Goal: Information Seeking & Learning: Learn about a topic

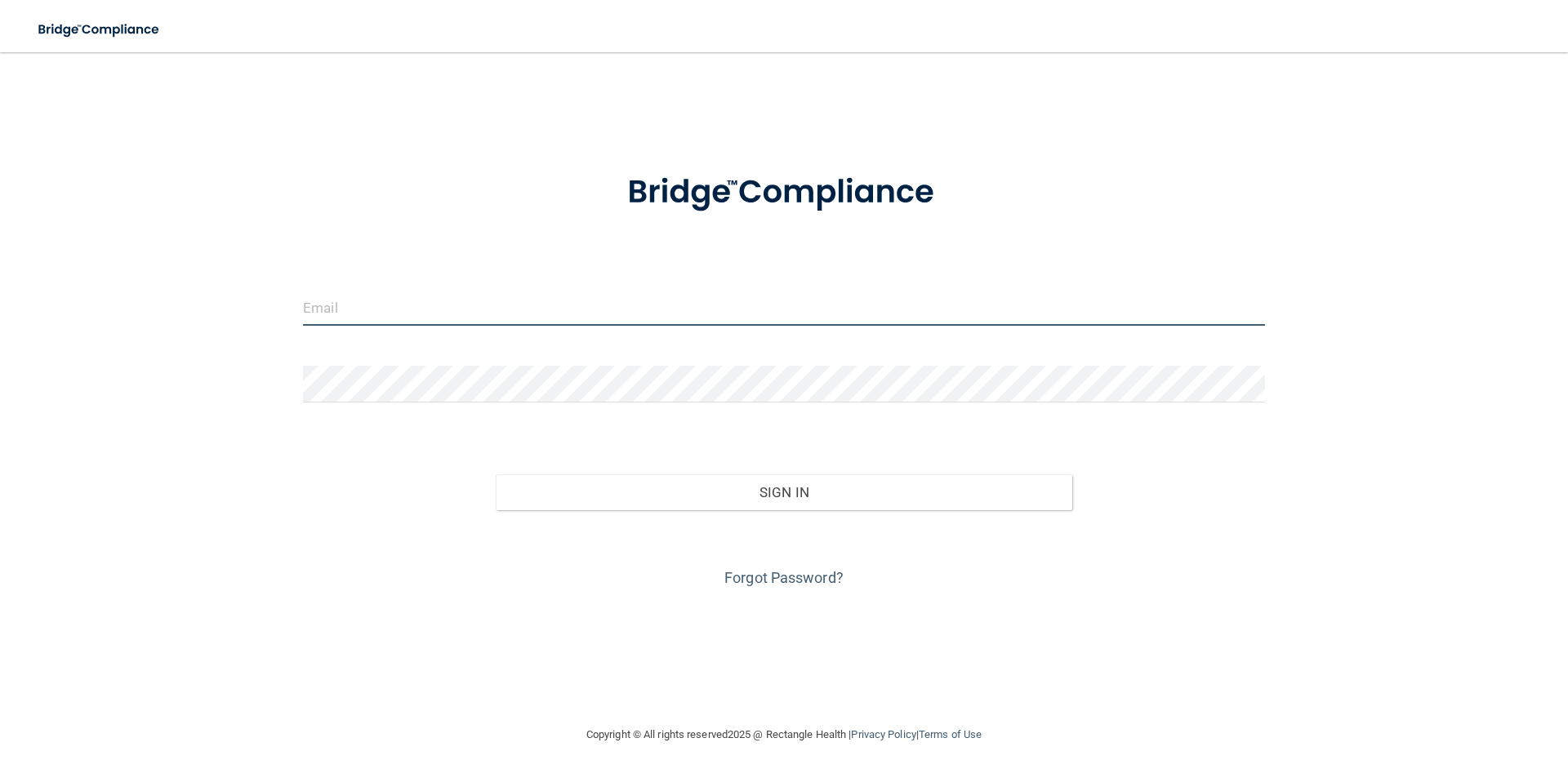
click at [511, 309] on input "email" at bounding box center [784, 307] width 962 height 37
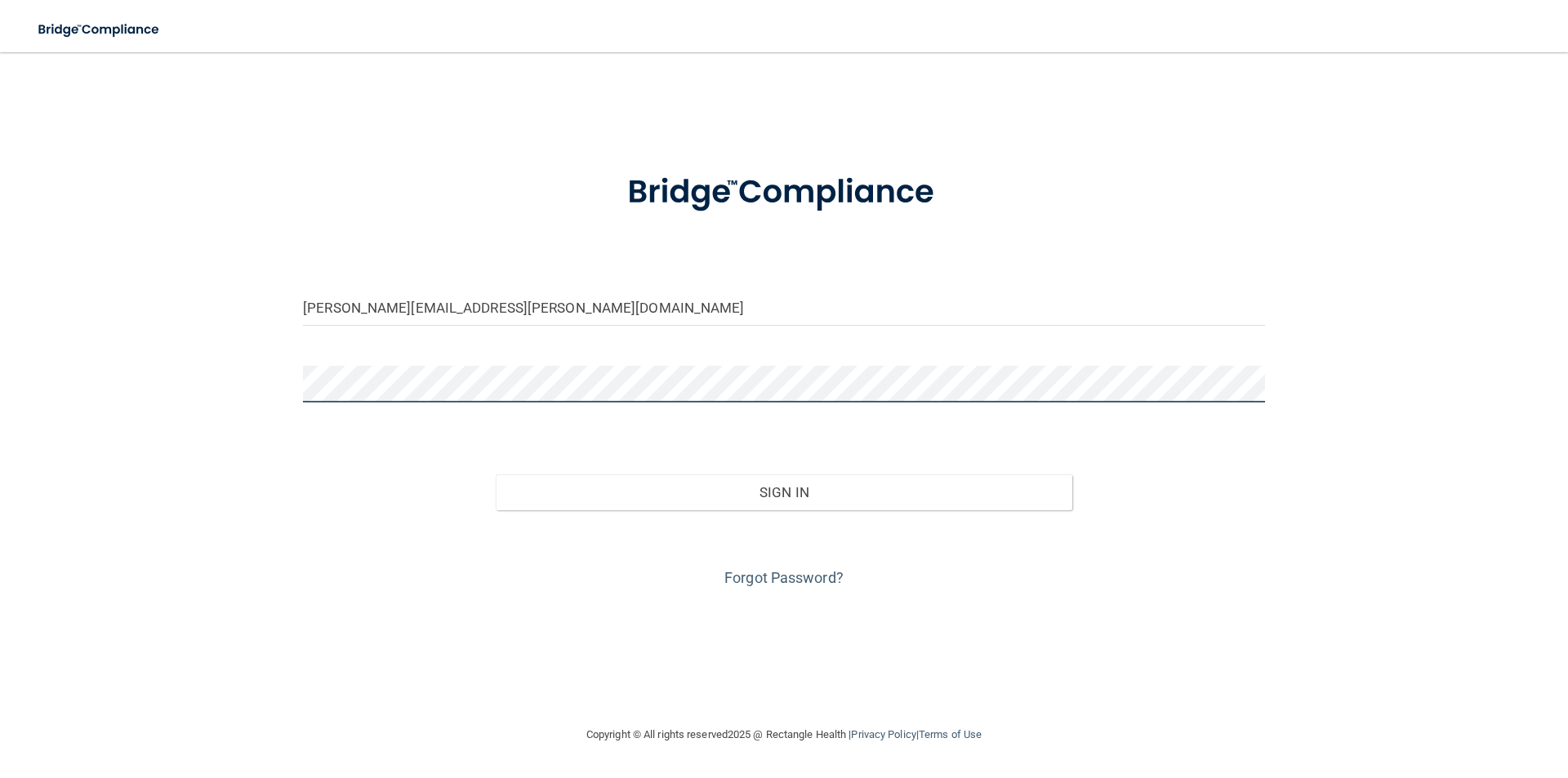
click at [496, 474] on button "Sign In" at bounding box center [784, 492] width 578 height 36
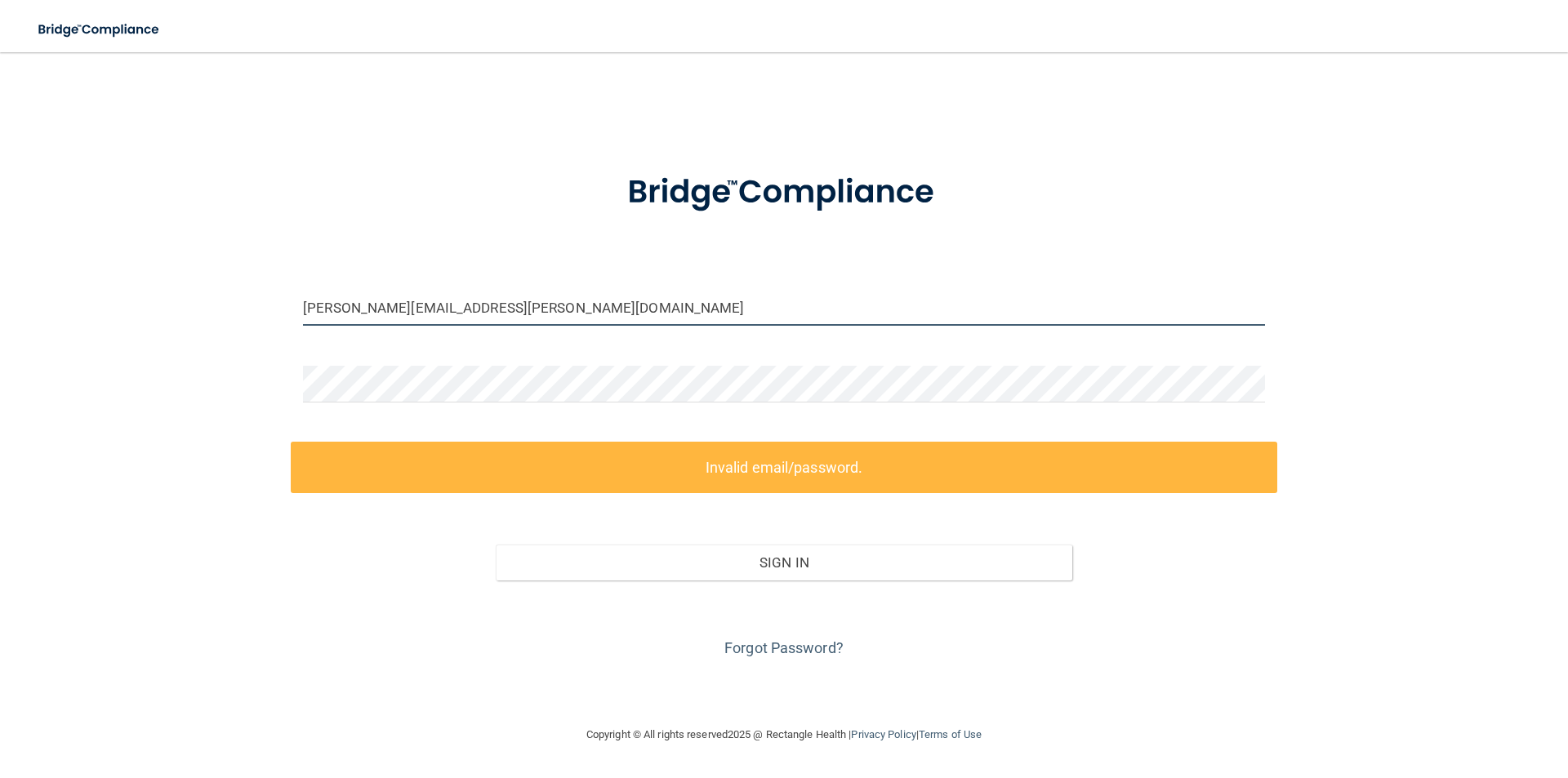
click at [381, 312] on input "[PERSON_NAME][EMAIL_ADDRESS][PERSON_NAME][DOMAIN_NAME]" at bounding box center [784, 307] width 962 height 37
drag, startPoint x: 385, startPoint y: 310, endPoint x: 347, endPoint y: 312, distance: 38.1
click at [347, 312] on input "[PERSON_NAME][EMAIL_ADDRESS][PERSON_NAME][DOMAIN_NAME]" at bounding box center [784, 307] width 962 height 37
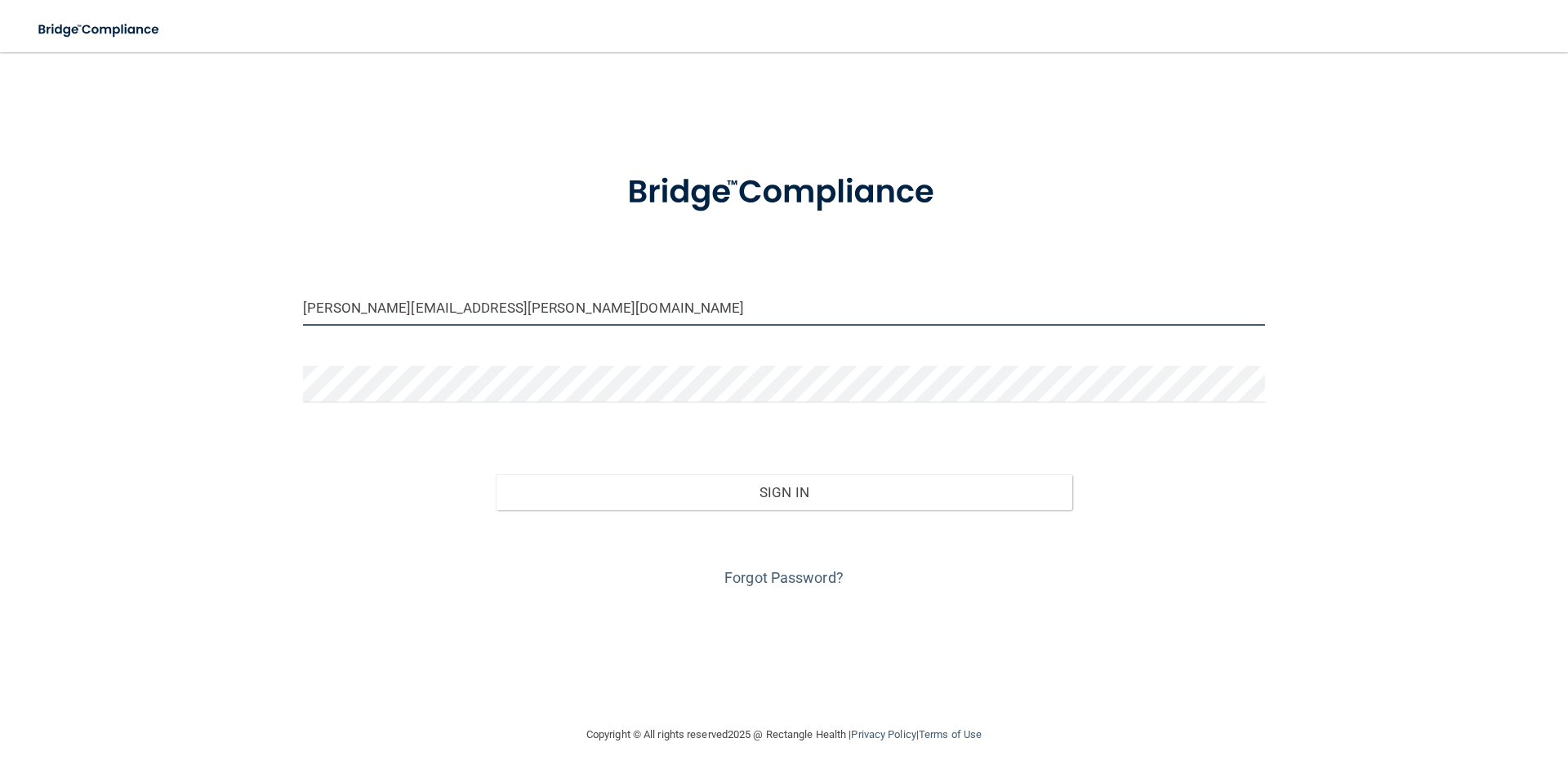
type input "[PERSON_NAME][EMAIL_ADDRESS][PERSON_NAME][DOMAIN_NAME]"
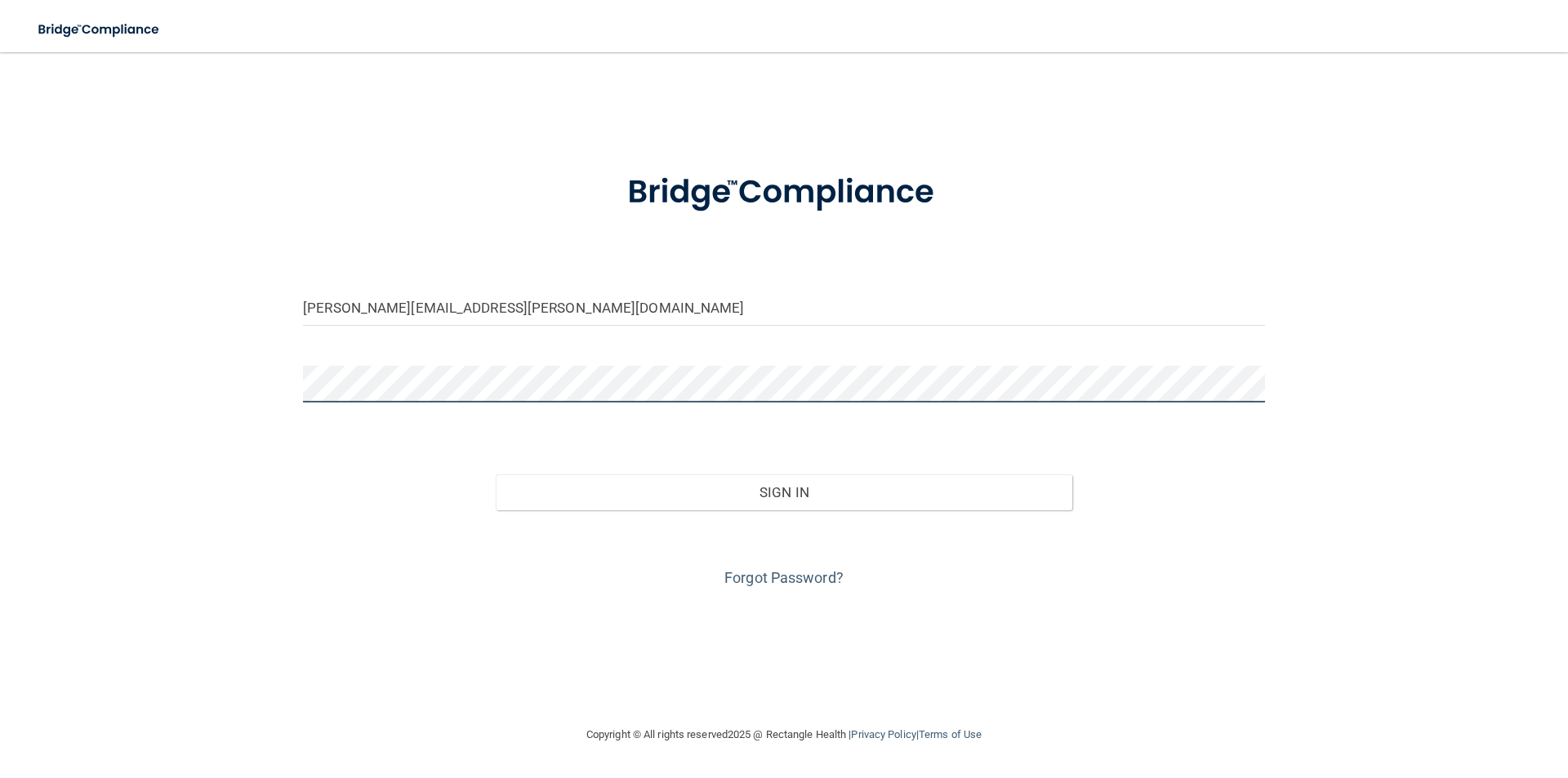
click at [213, 387] on div "[PERSON_NAME][EMAIL_ADDRESS][PERSON_NAME][DOMAIN_NAME] Invalid email/password. …" at bounding box center [784, 389] width 1503 height 640
click at [496, 474] on button "Sign In" at bounding box center [784, 492] width 578 height 36
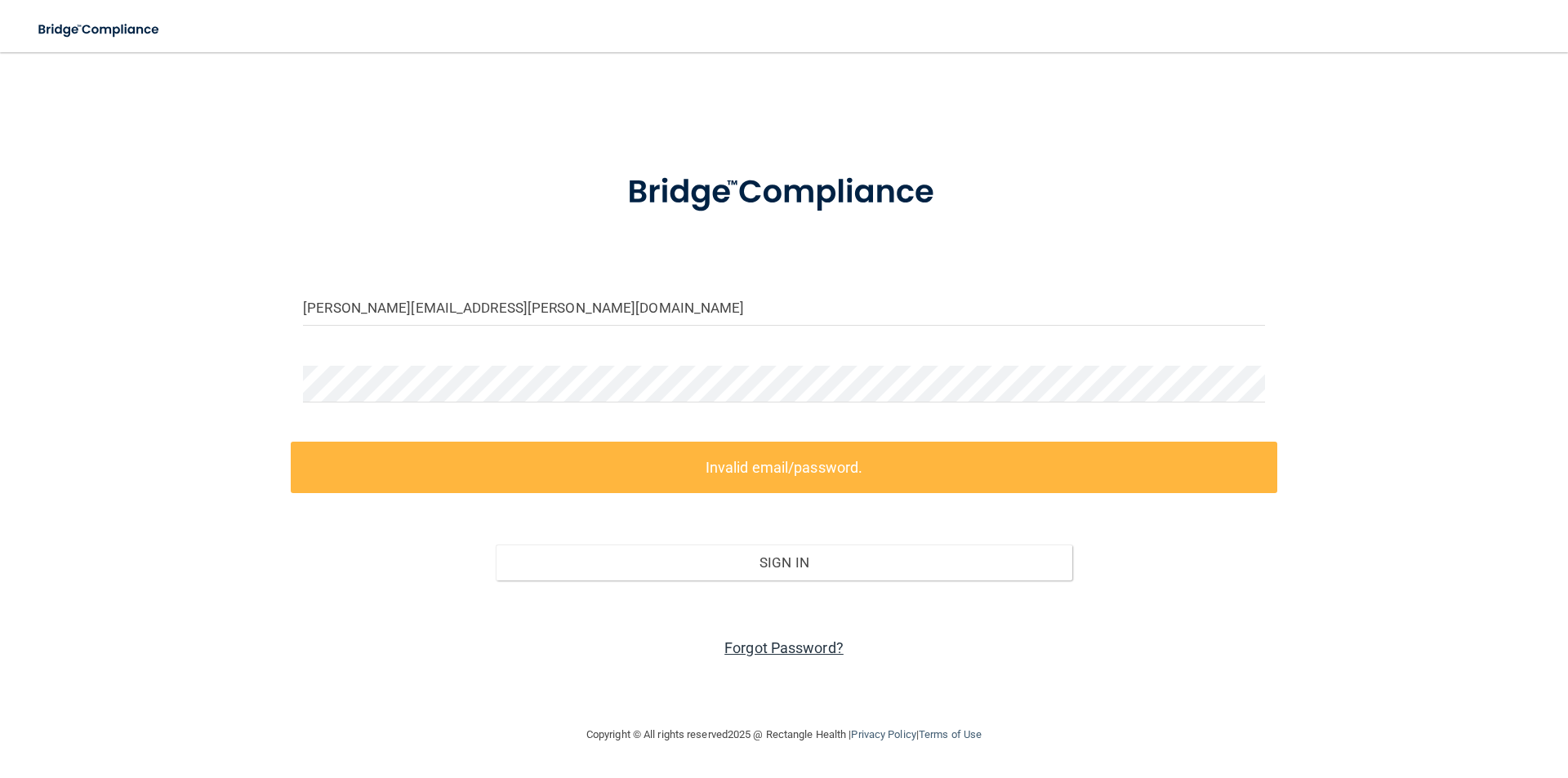
click at [780, 650] on link "Forgot Password?" at bounding box center [784, 647] width 119 height 17
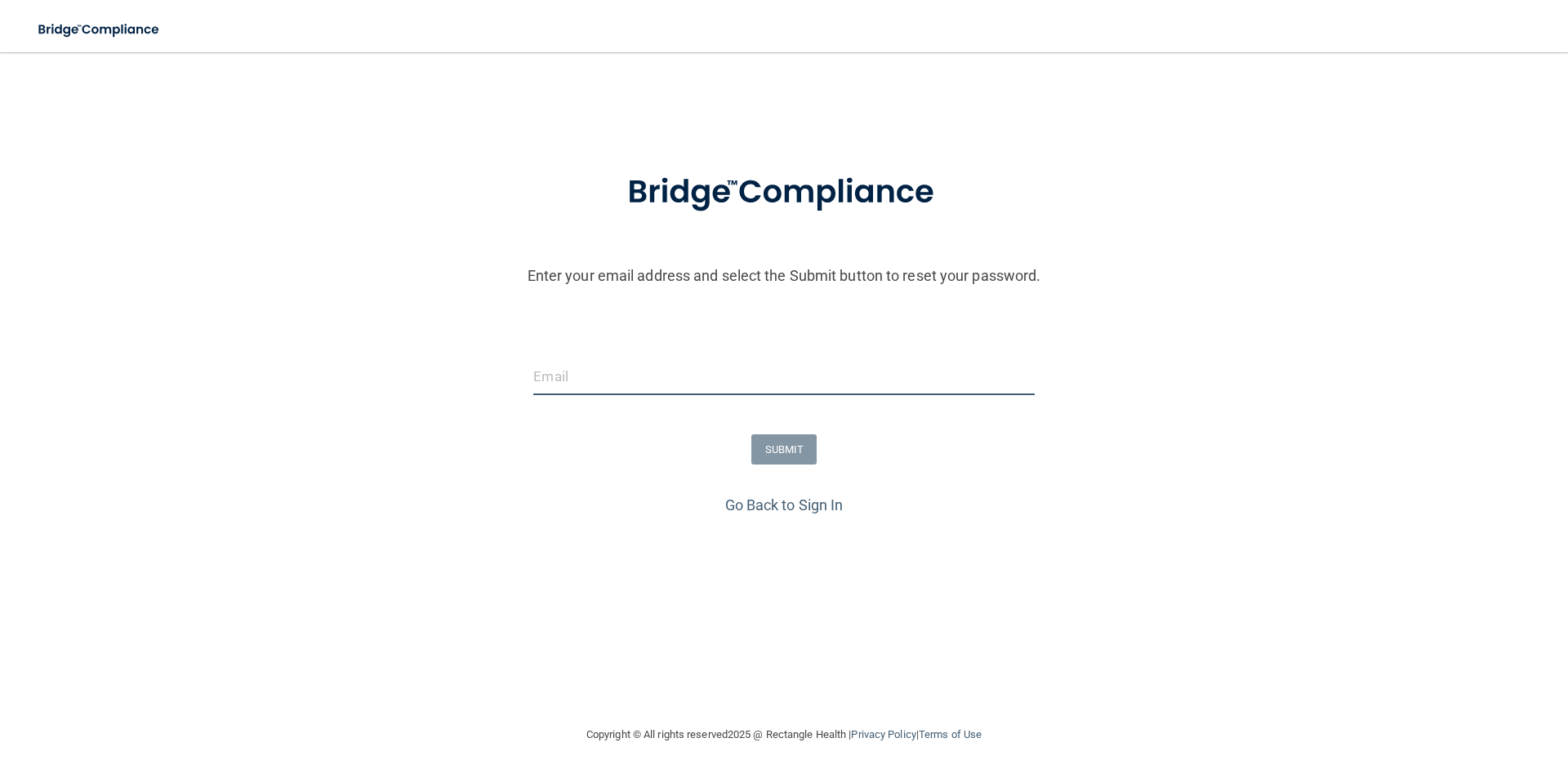
click at [673, 371] on input "email" at bounding box center [784, 377] width 501 height 37
click at [583, 369] on input "[PERSON_NAME][EMAIL_ADDRESS][PERSON_NAME][DOMAIN_NAME]" at bounding box center [784, 377] width 501 height 37
click at [589, 374] on input "[PERSON_NAME][EMAIL_ADDRESS][PERSON_NAME][DOMAIN_NAME]" at bounding box center [784, 377] width 501 height 37
type input "[PERSON_NAME][EMAIL_ADDRESS][PERSON_NAME][DOMAIN_NAME]"
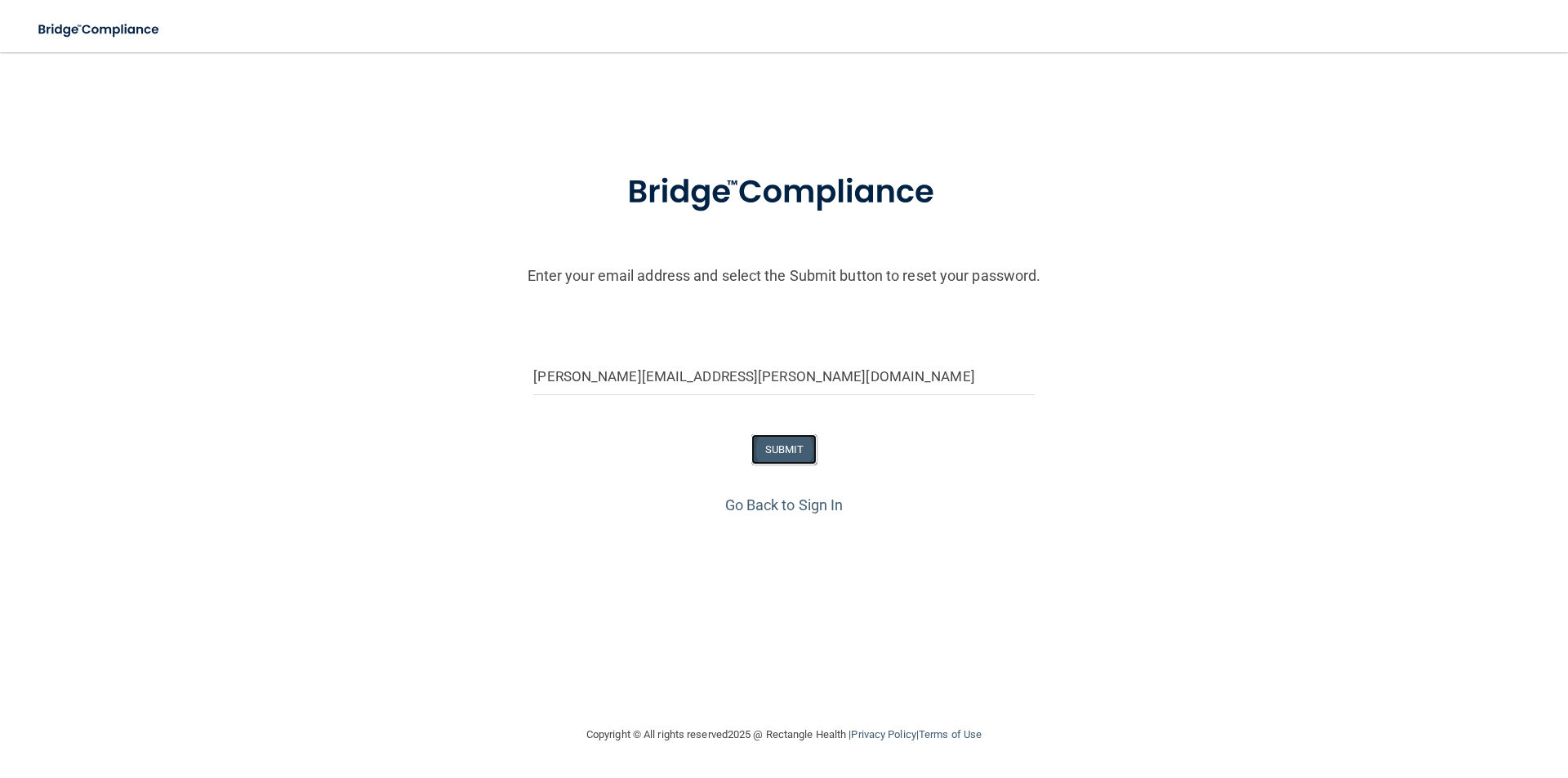
click at [762, 458] on button "SUBMIT" at bounding box center [784, 449] width 66 height 30
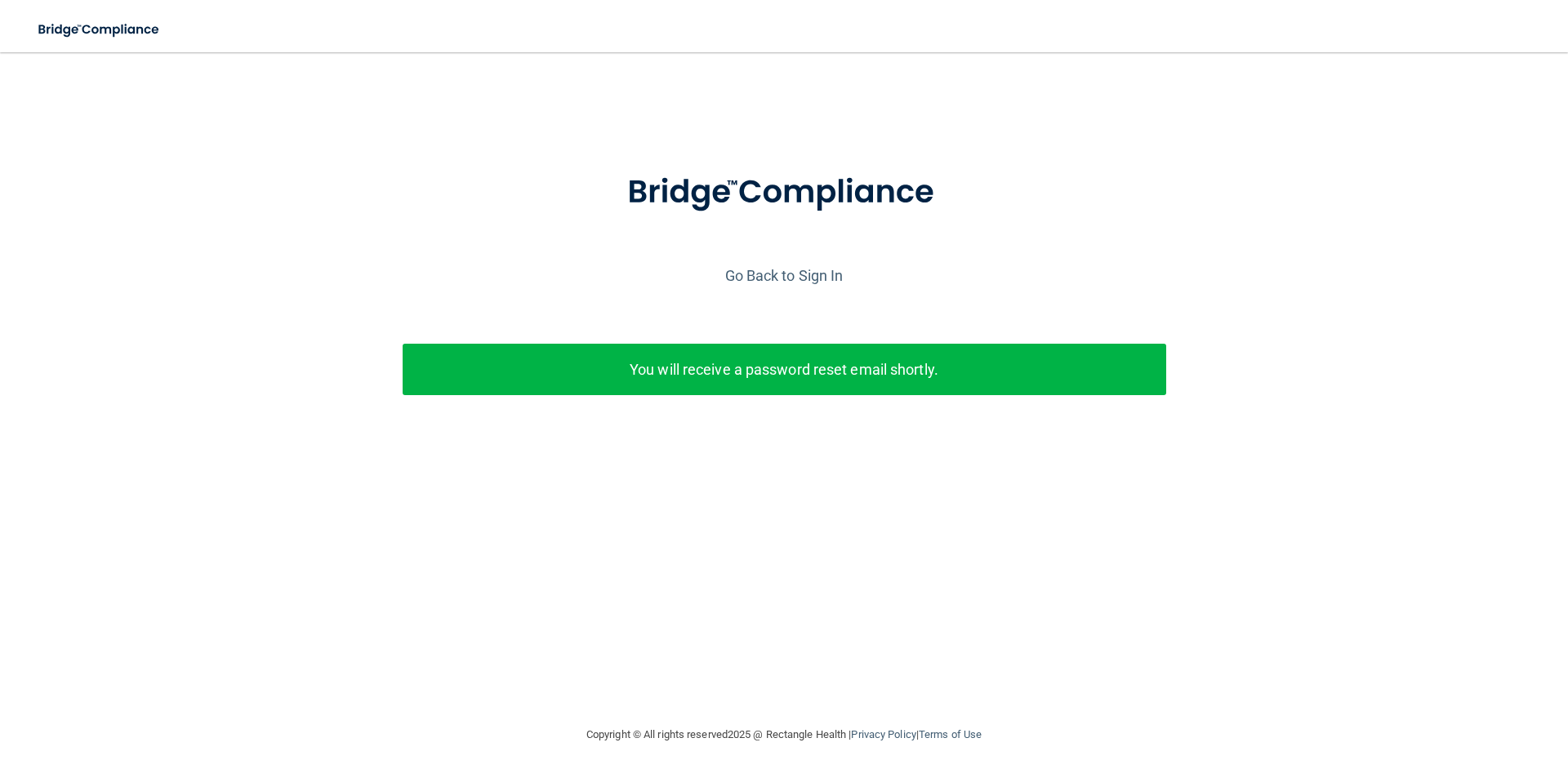
click at [880, 350] on div "You will receive a password reset email shortly." at bounding box center [784, 369] width 763 height 51
click at [777, 273] on link "Go Back to Sign In" at bounding box center [784, 275] width 119 height 17
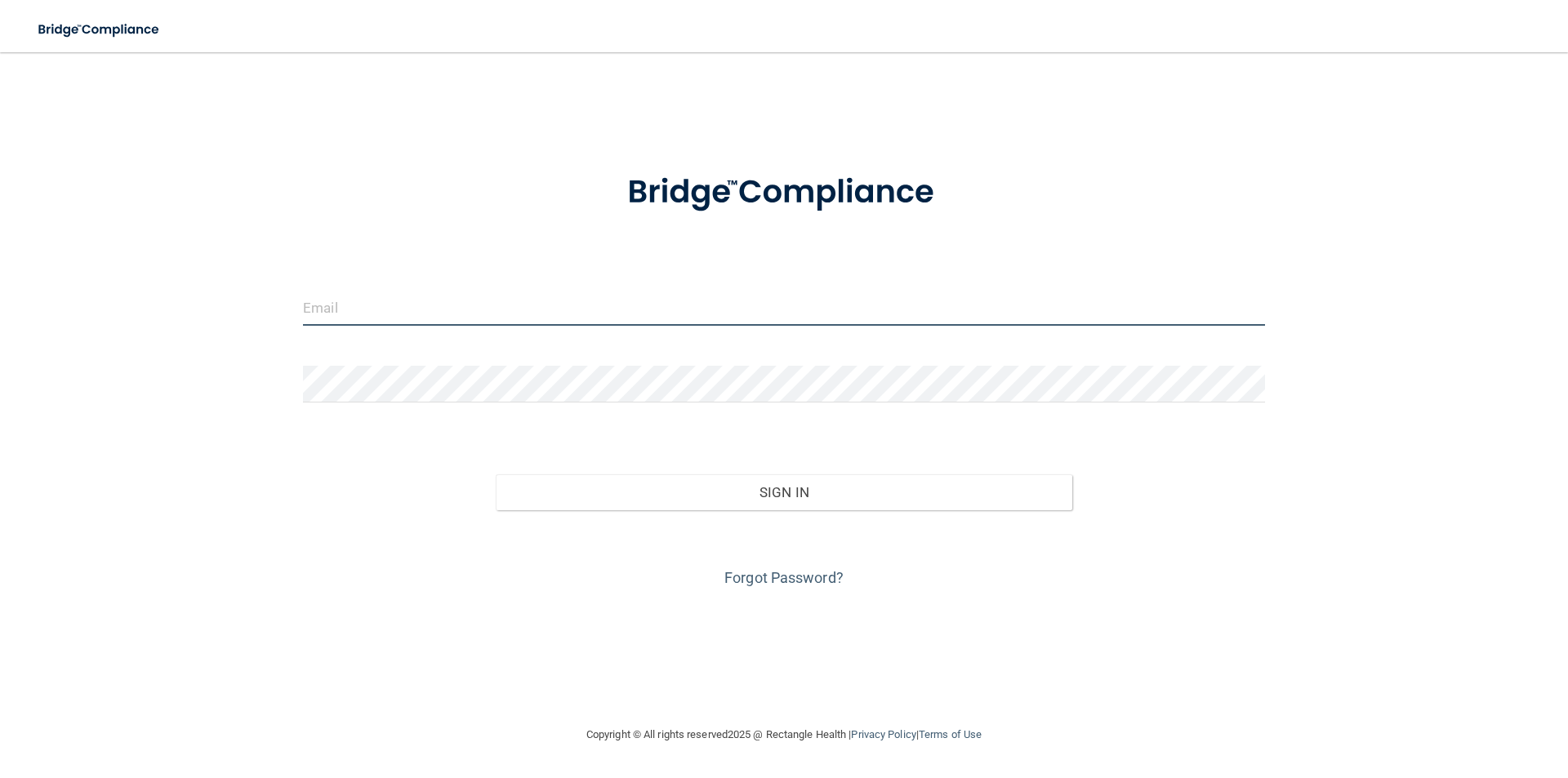
click at [435, 321] on input "email" at bounding box center [784, 307] width 962 height 37
type input "[PERSON_NAME][EMAIL_ADDRESS][PERSON_NAME][DOMAIN_NAME]"
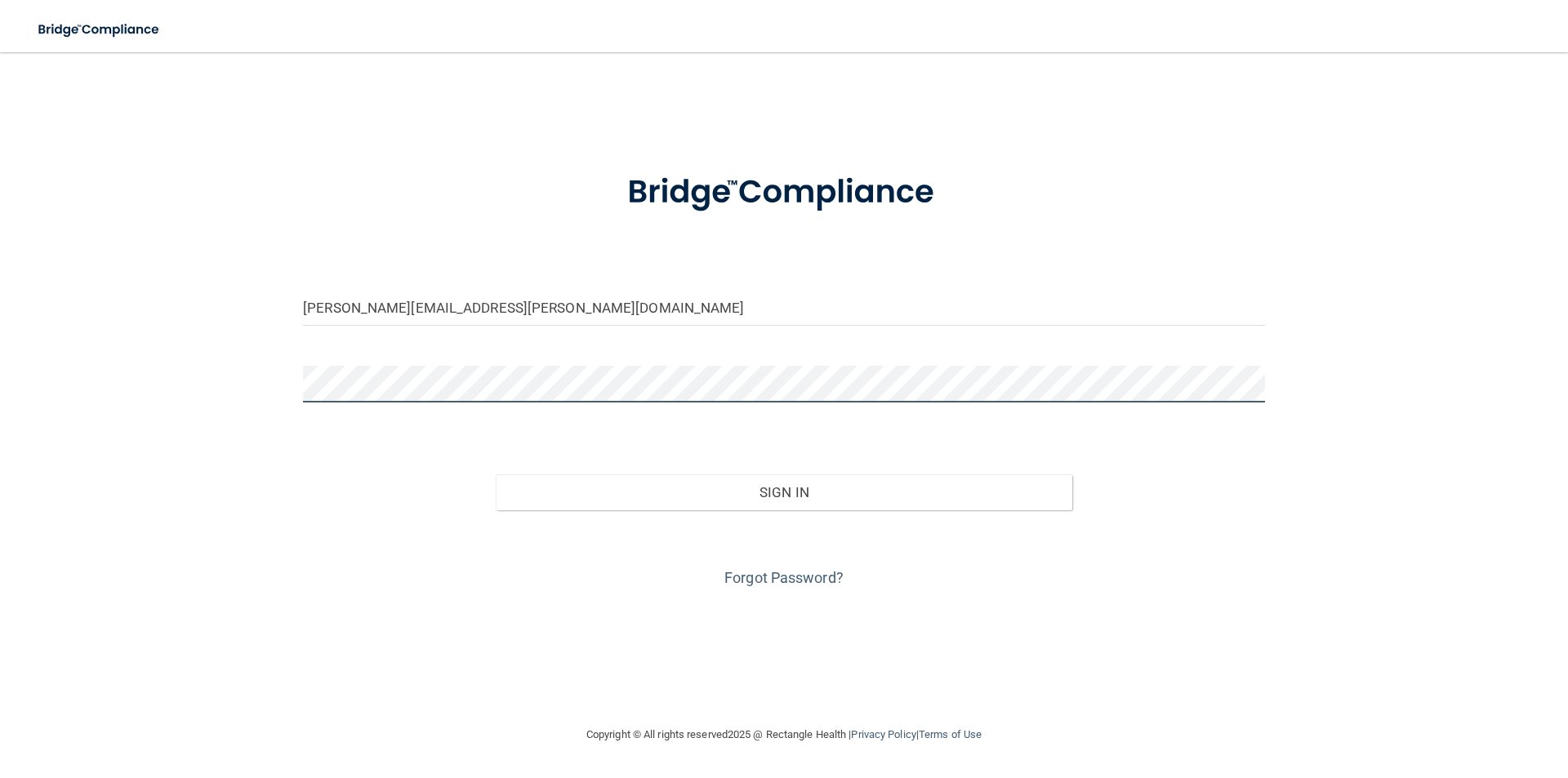
click at [496, 474] on button "Sign In" at bounding box center [784, 492] width 578 height 36
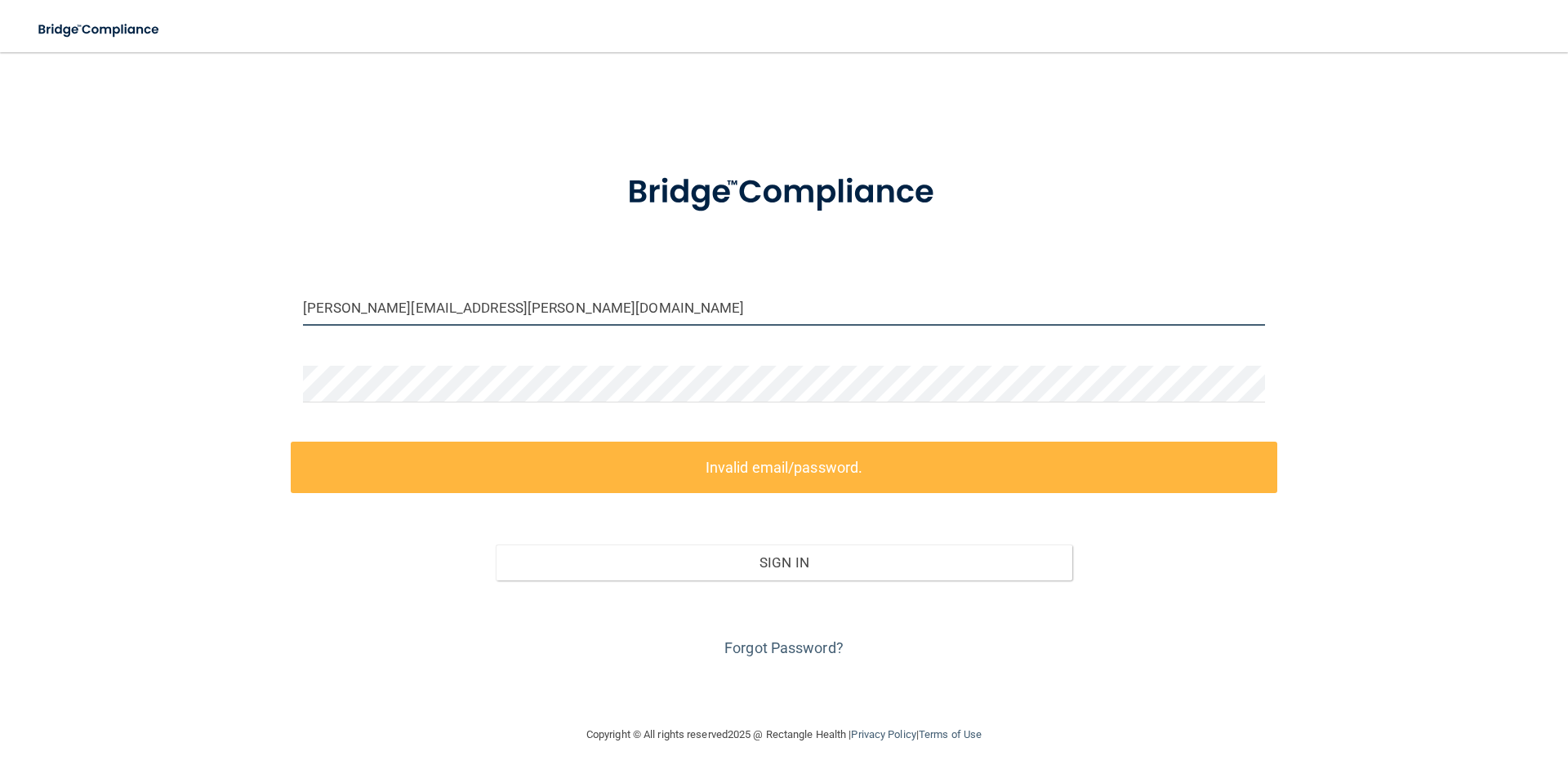
click at [427, 314] on input "[PERSON_NAME][EMAIL_ADDRESS][PERSON_NAME][DOMAIN_NAME]" at bounding box center [784, 307] width 962 height 37
click at [509, 301] on input "[PERSON_NAME][EMAIL_ADDRESS][PERSON_NAME][DOMAIN_NAME]" at bounding box center [784, 307] width 962 height 37
click at [563, 299] on input "[PERSON_NAME][EMAIL_ADDRESS][PERSON_NAME][DOMAIN_NAME]" at bounding box center [784, 307] width 962 height 37
click at [485, 308] on input "[PERSON_NAME][EMAIL_ADDRESS][PERSON_NAME][DOMAIN_NAME]" at bounding box center [784, 307] width 962 height 37
click at [539, 320] on input "[PERSON_NAME][EMAIL_ADDRESS][PERSON_NAME][DOMAIN_NAME]" at bounding box center [784, 307] width 962 height 37
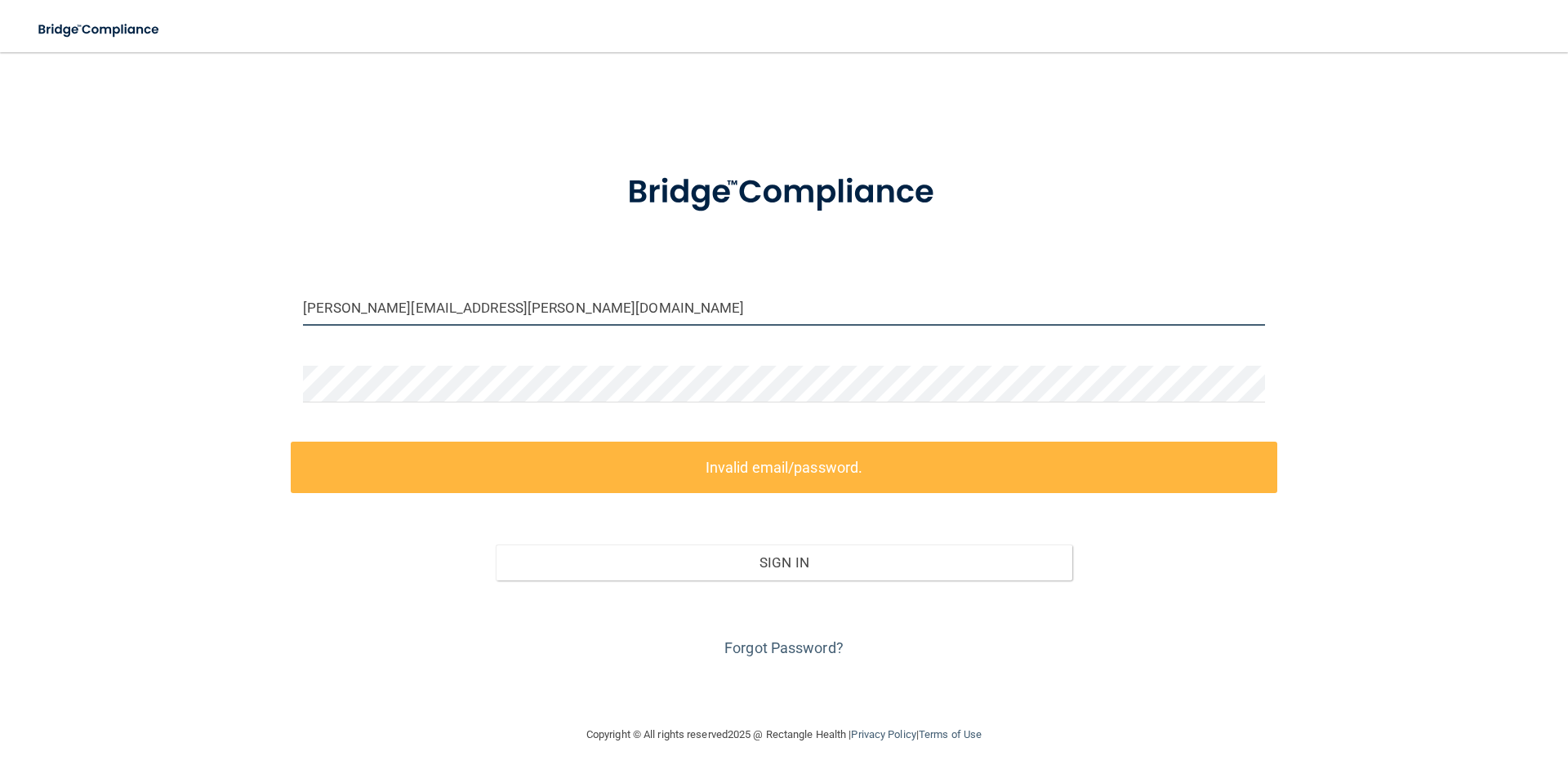
click at [539, 320] on input "[PERSON_NAME][EMAIL_ADDRESS][PERSON_NAME][DOMAIN_NAME]" at bounding box center [784, 307] width 962 height 37
click at [712, 240] on form "[PERSON_NAME][EMAIL_ADDRESS][PERSON_NAME][DOMAIN_NAME] Invalid email/password. …" at bounding box center [784, 405] width 962 height 511
click at [755, 636] on div "Forgot Password?" at bounding box center [784, 621] width 987 height 81
click at [761, 646] on link "Forgot Password?" at bounding box center [784, 647] width 119 height 17
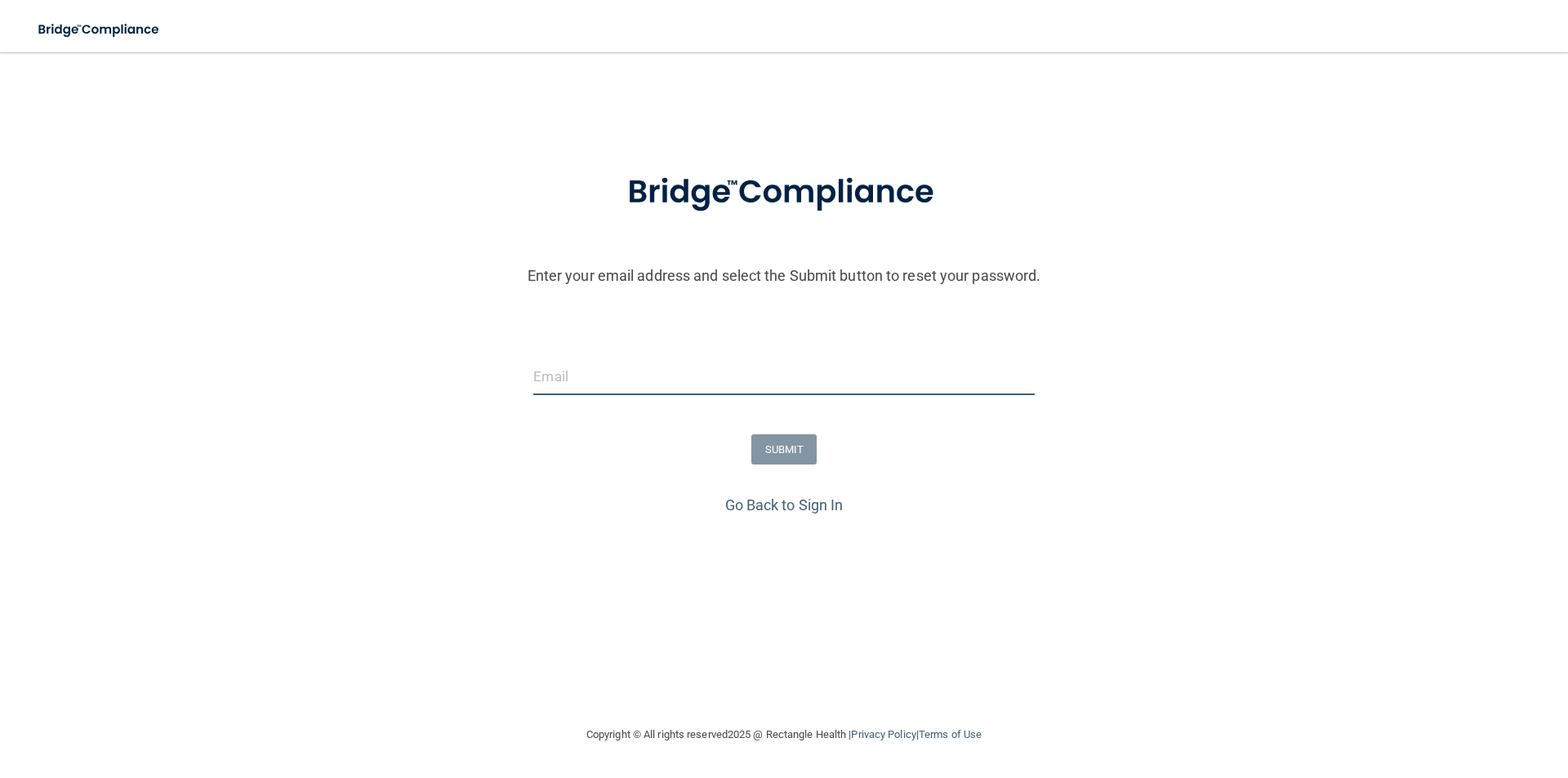
click at [560, 389] on input "email" at bounding box center [784, 377] width 501 height 37
type input "[PERSON_NAME][EMAIL_ADDRESS][PERSON_NAME][DOMAIN_NAME]"
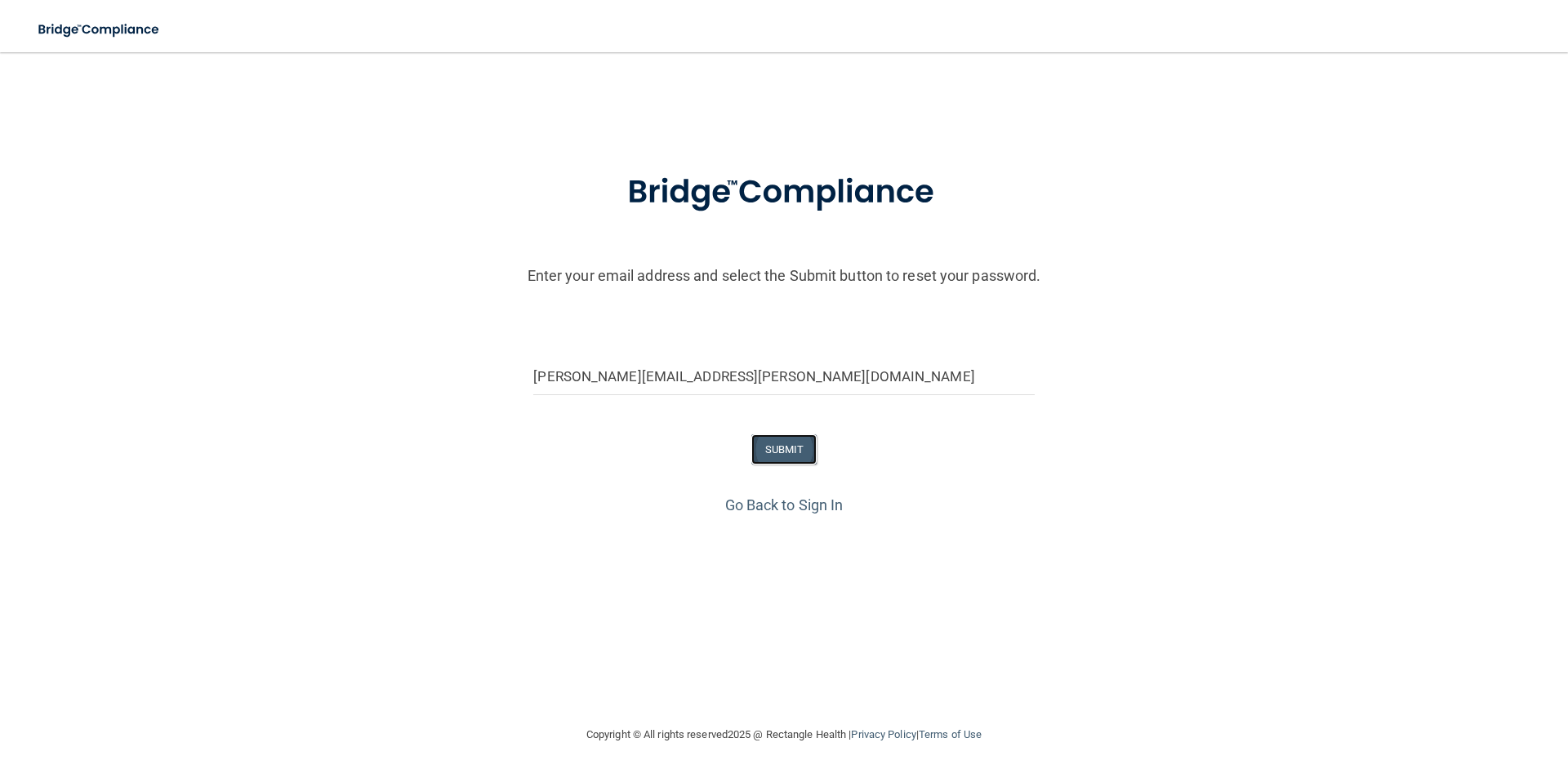
click at [795, 453] on button "SUBMIT" at bounding box center [784, 449] width 66 height 30
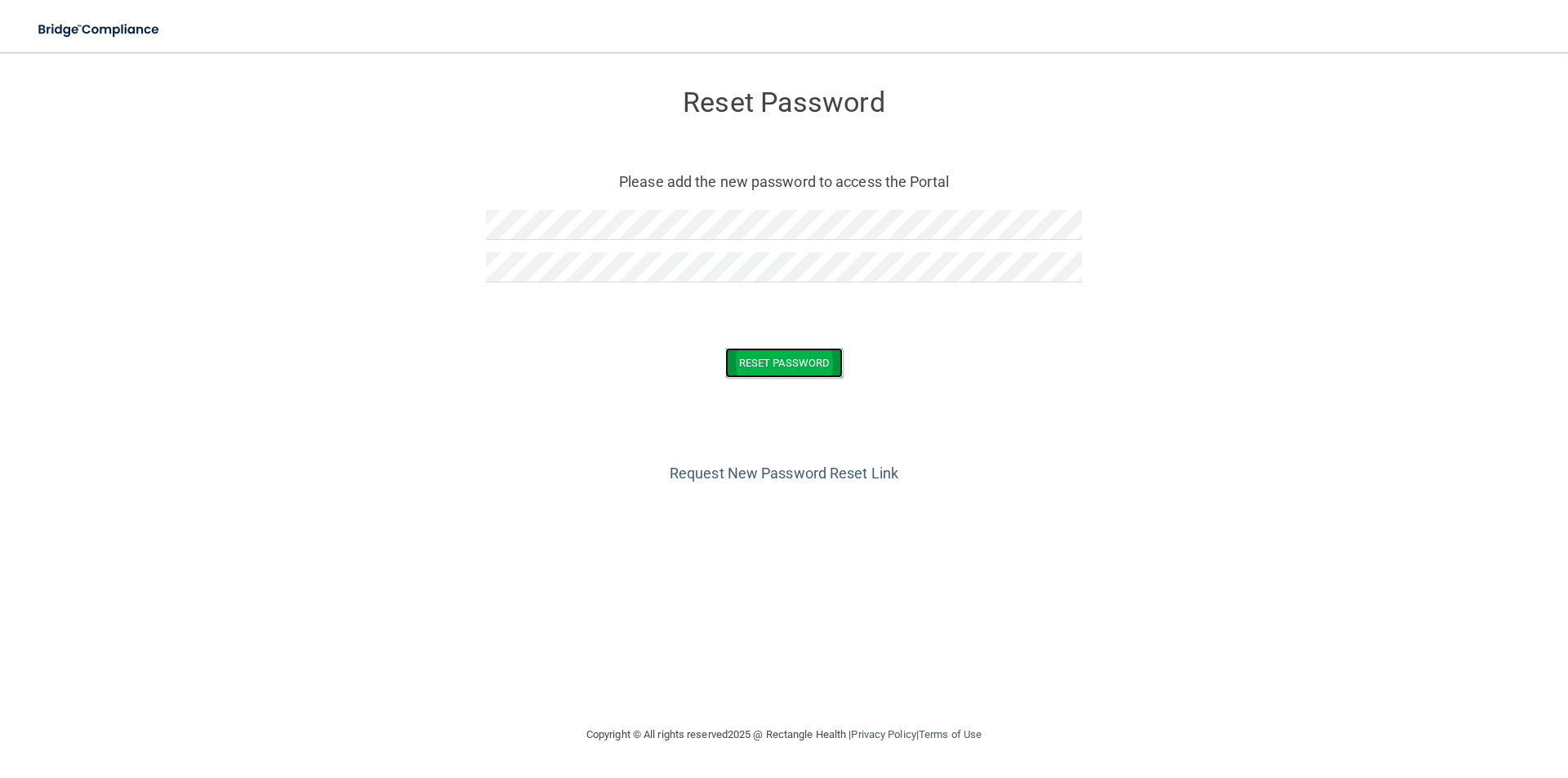
click at [798, 352] on button "Reset Password" at bounding box center [784, 363] width 118 height 30
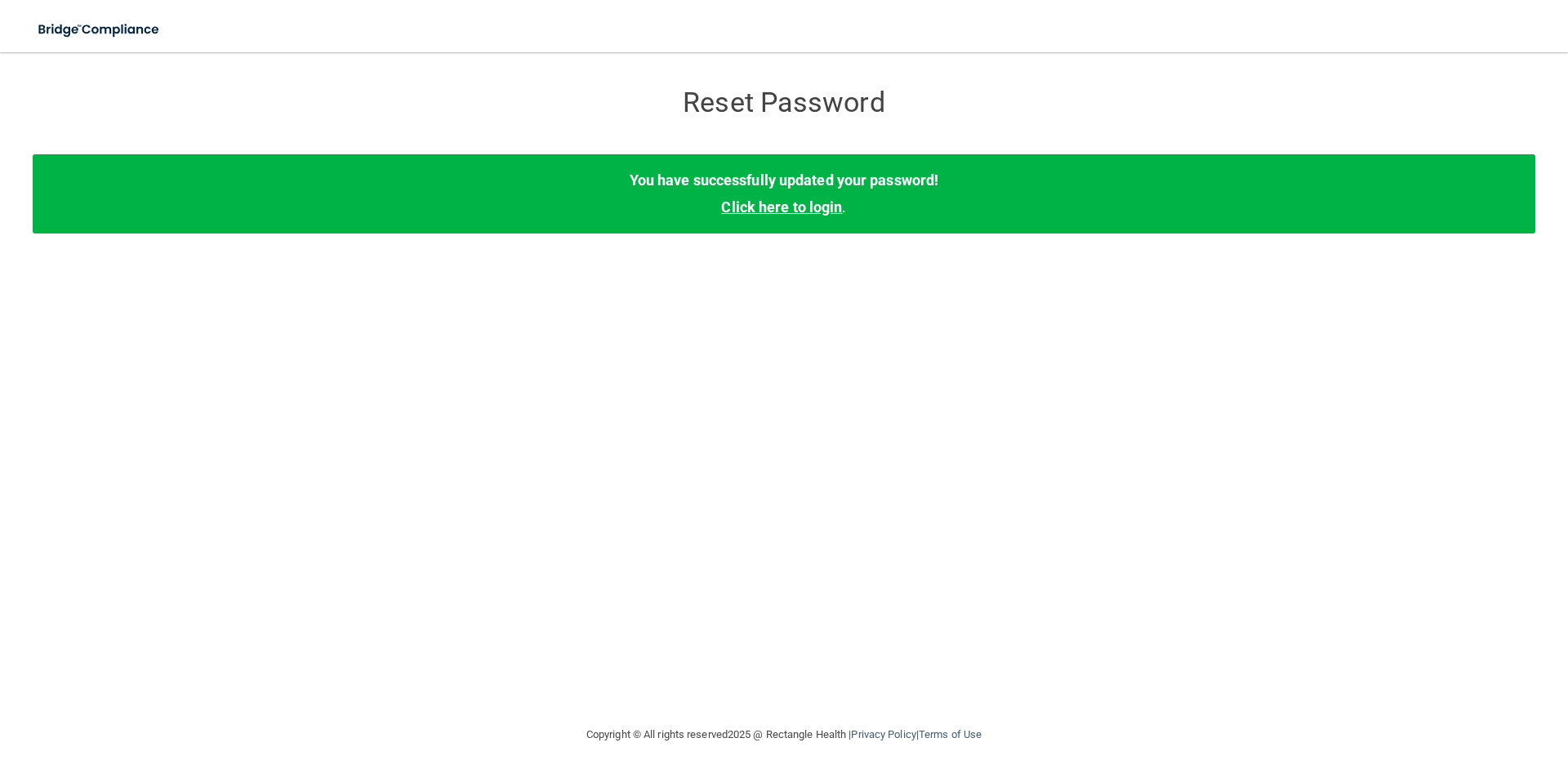
click at [776, 210] on link "Click here to login" at bounding box center [782, 207] width 121 height 17
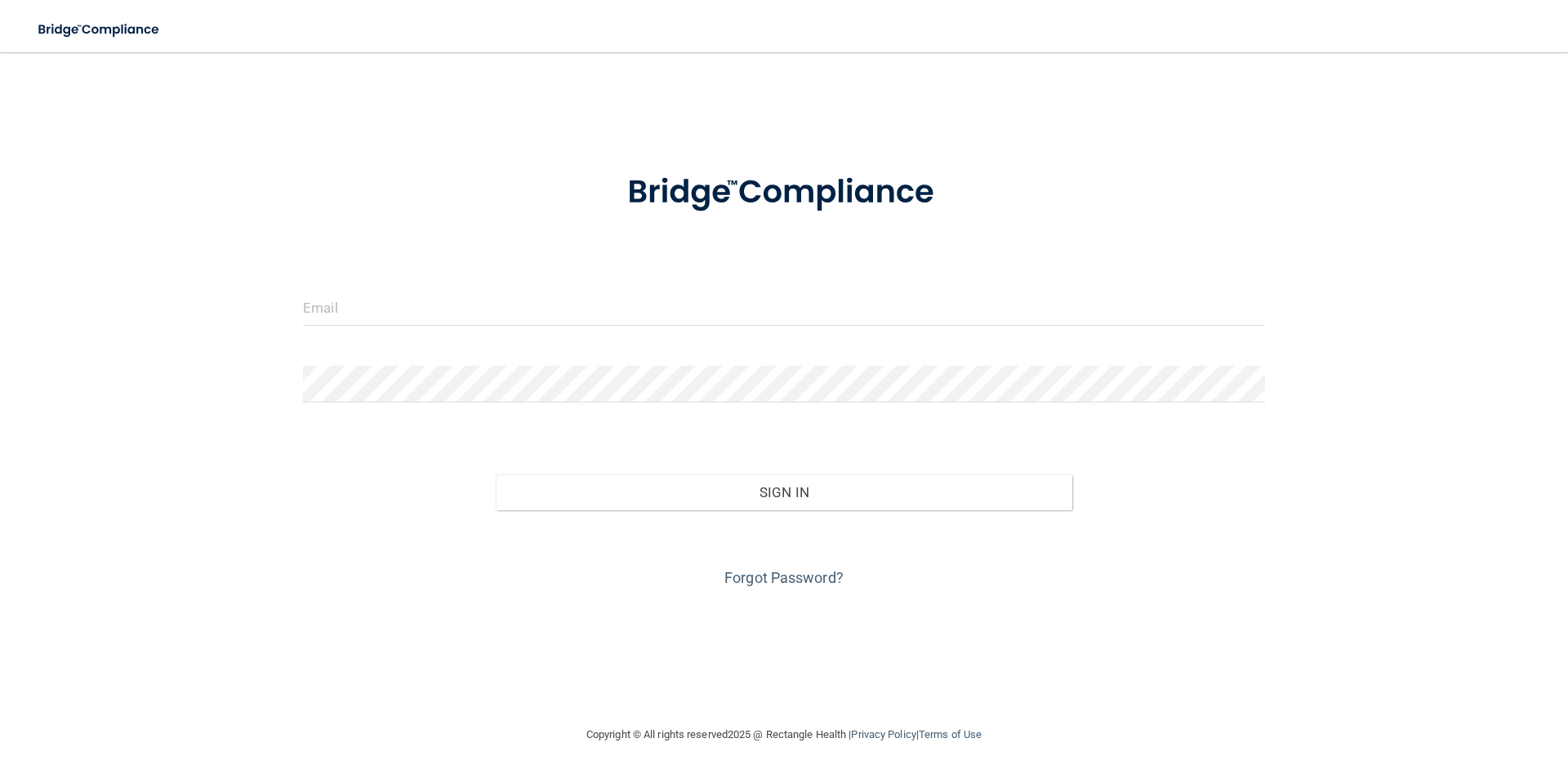
click at [577, 328] on div at bounding box center [784, 314] width 987 height 49
click at [569, 310] on input "email" at bounding box center [784, 307] width 962 height 37
type input "[PERSON_NAME][EMAIL_ADDRESS][PERSON_NAME][DOMAIN_NAME]"
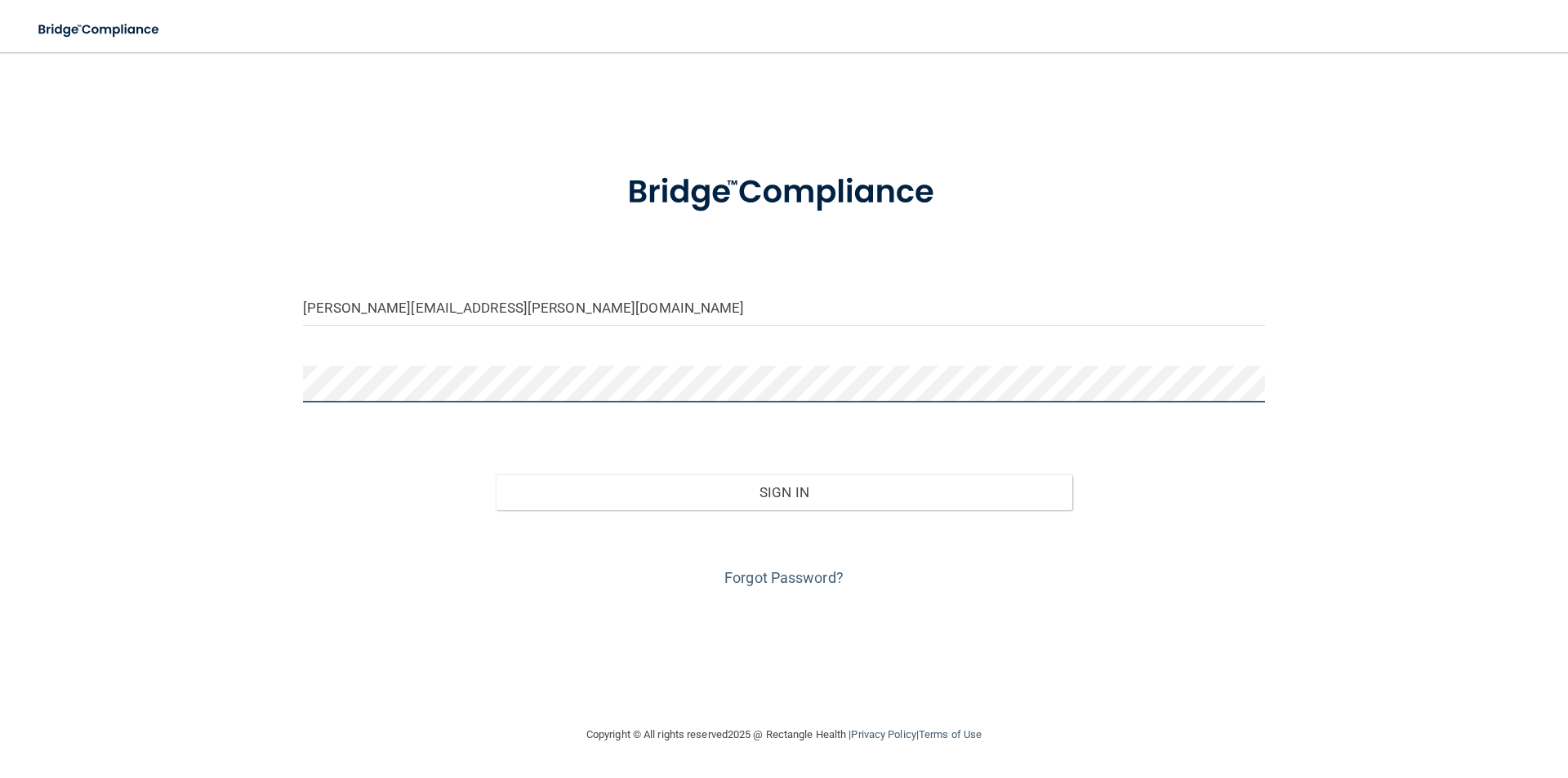
click at [496, 474] on button "Sign In" at bounding box center [784, 492] width 578 height 36
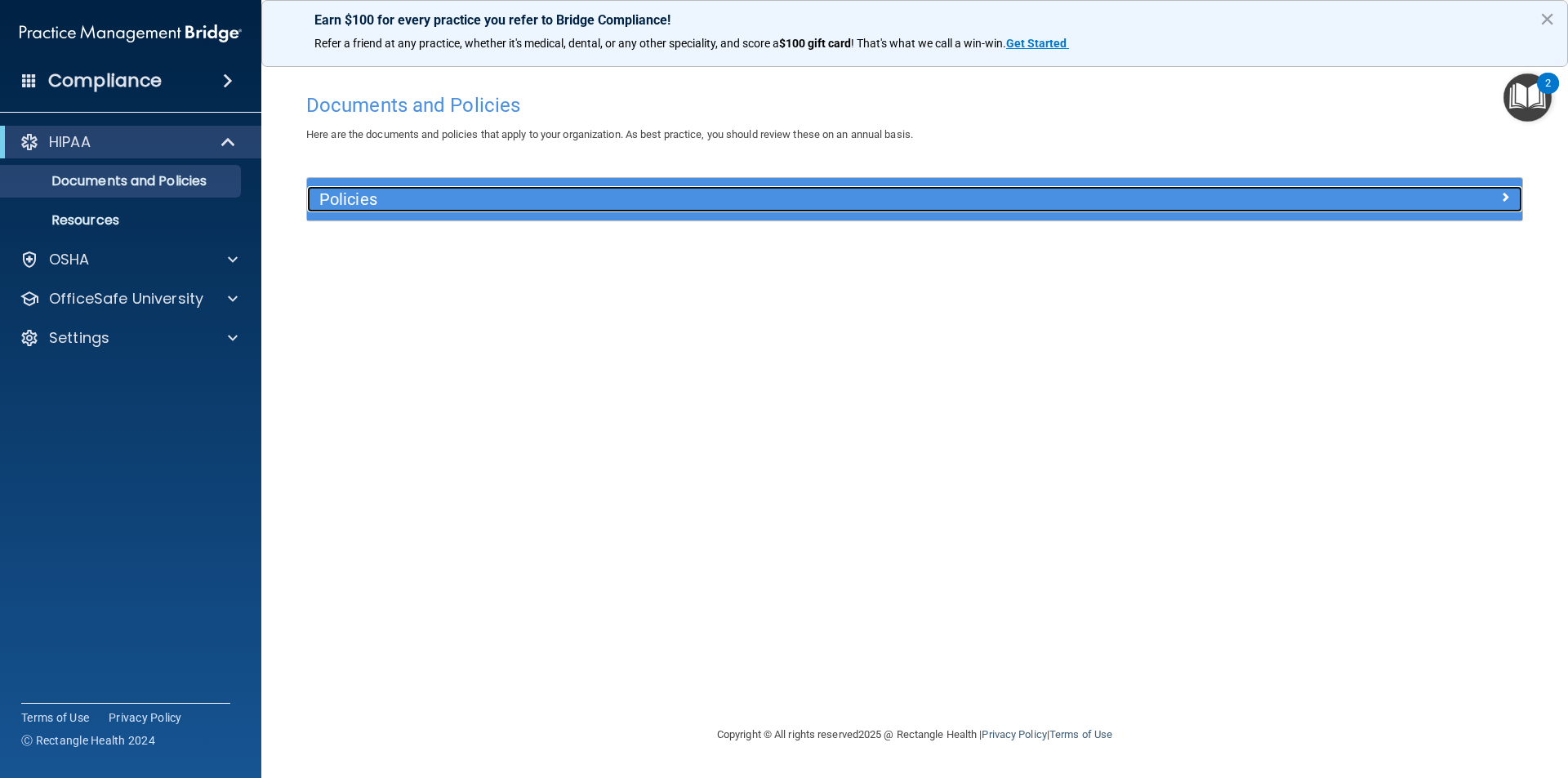
click at [369, 208] on h5 "Policies" at bounding box center [763, 199] width 887 height 18
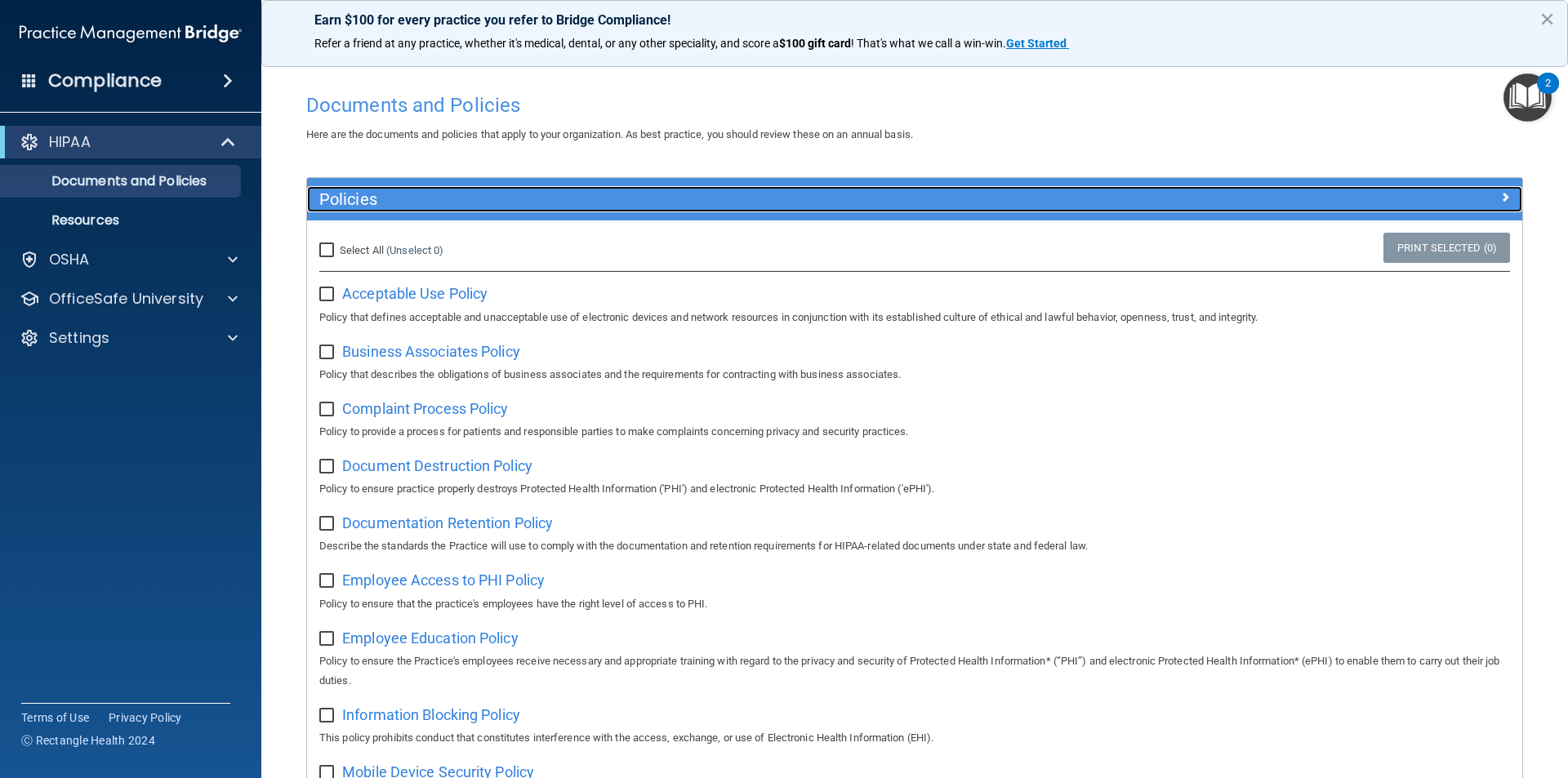
drag, startPoint x: 369, startPoint y: 208, endPoint x: 352, endPoint y: 215, distance: 18.4
click at [369, 208] on h5 "Policies" at bounding box center [763, 199] width 887 height 18
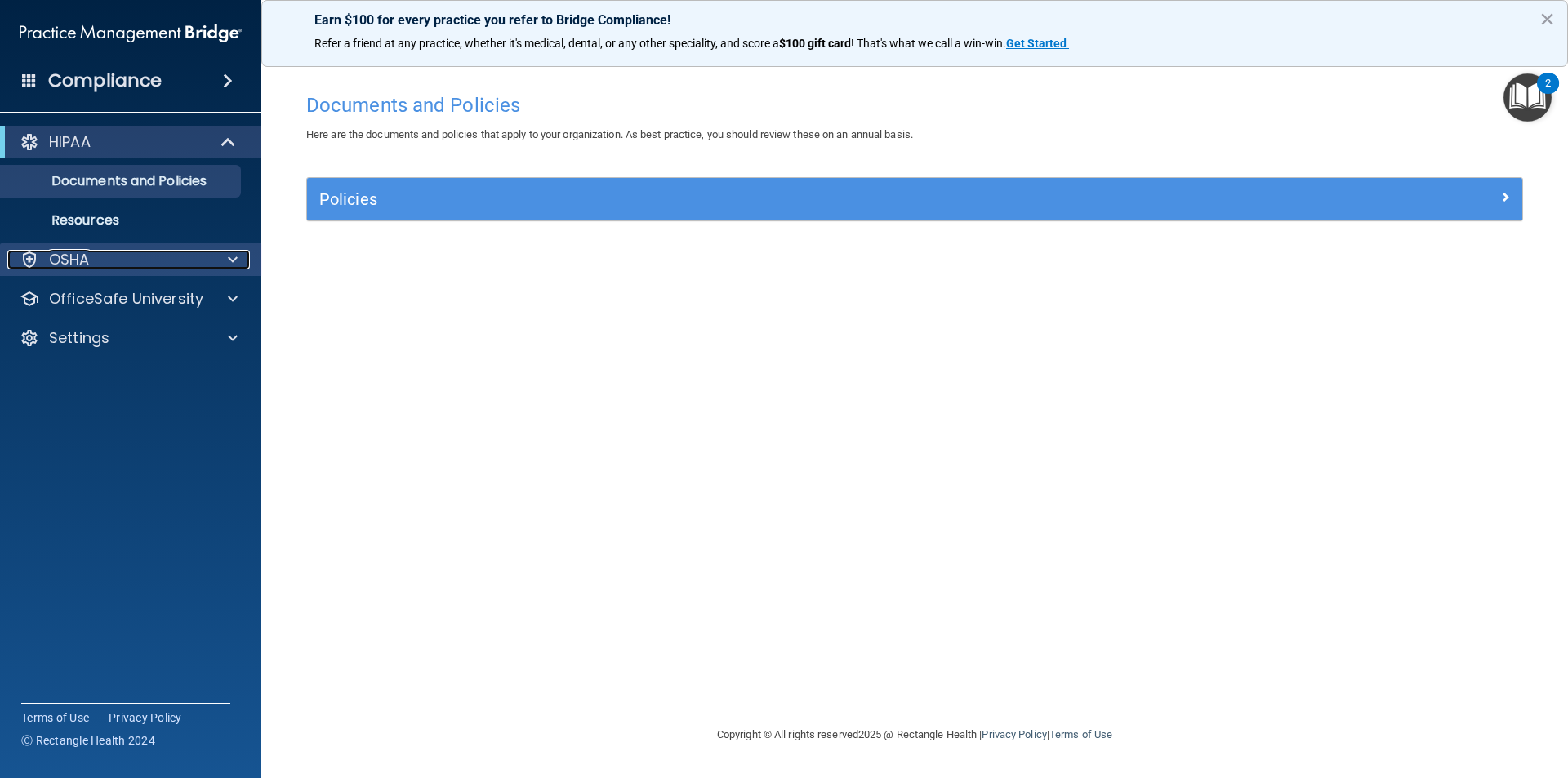
click at [126, 266] on div "OSHA" at bounding box center [109, 259] width 203 height 19
click at [147, 151] on div "HIPAA" at bounding box center [108, 142] width 202 height 19
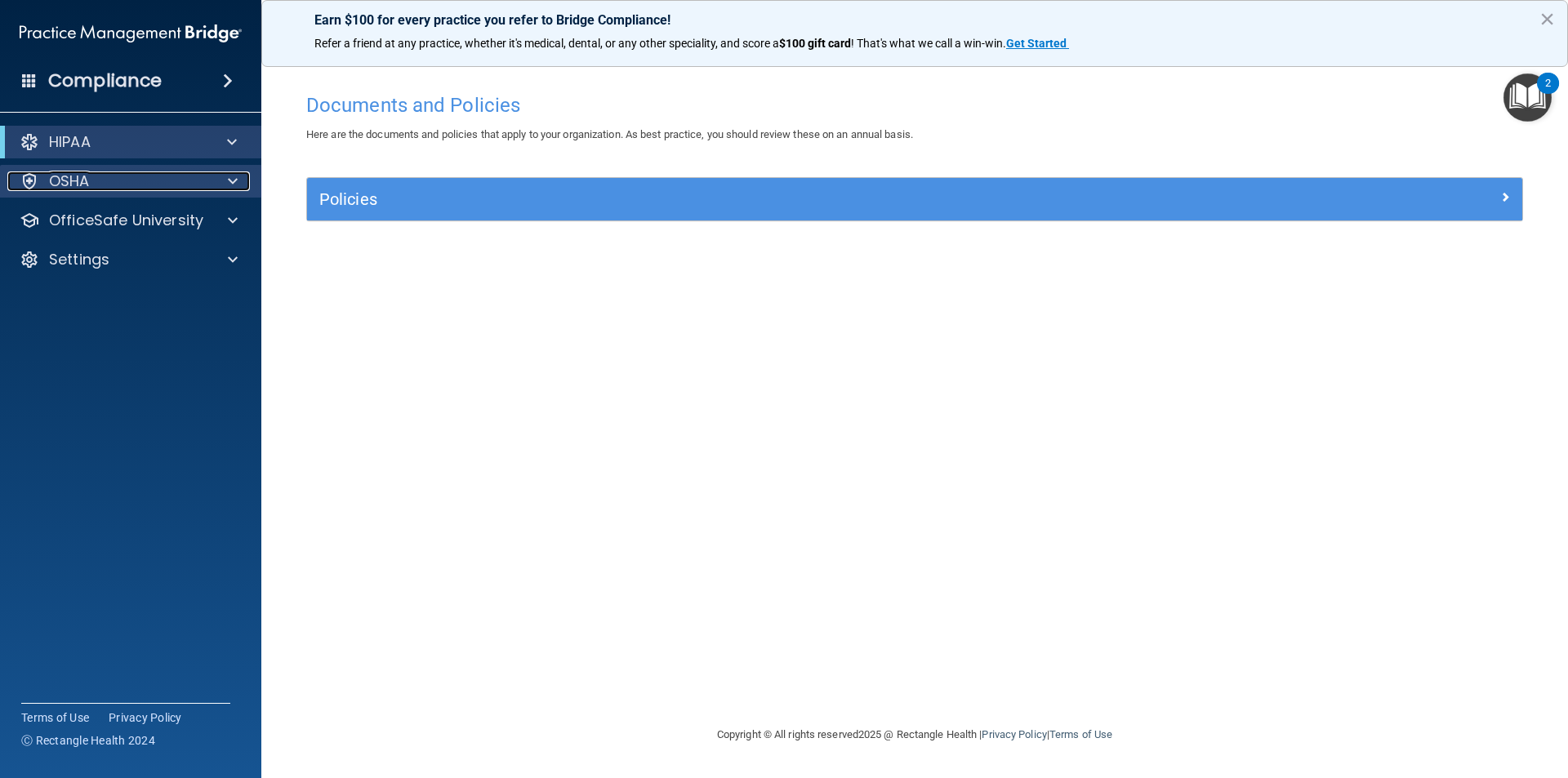
click at [165, 181] on div "OSHA" at bounding box center [109, 181] width 203 height 19
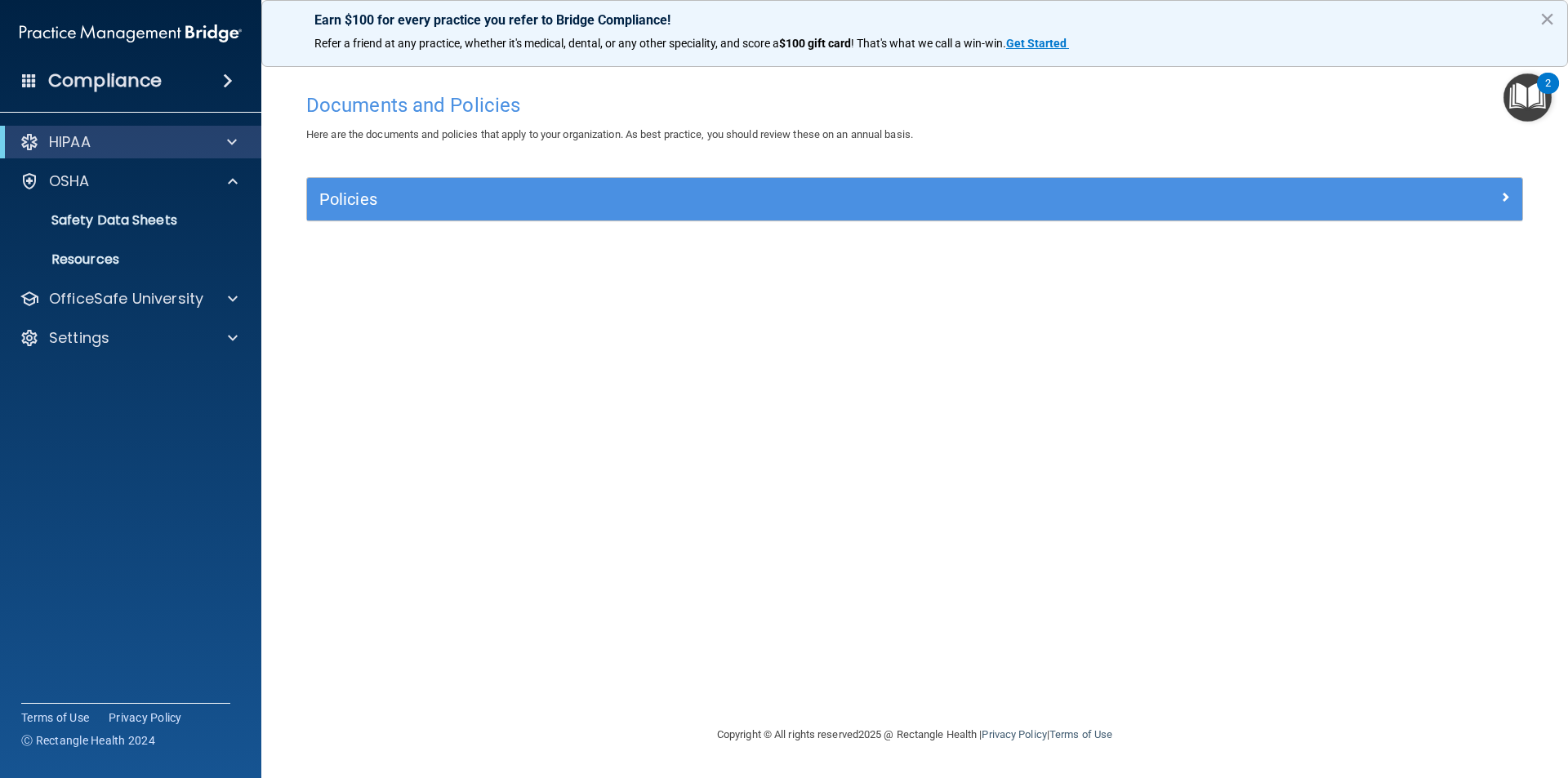
click at [190, 152] on div "HIPAA" at bounding box center [131, 143] width 261 height 33
click at [233, 144] on span at bounding box center [231, 142] width 10 height 19
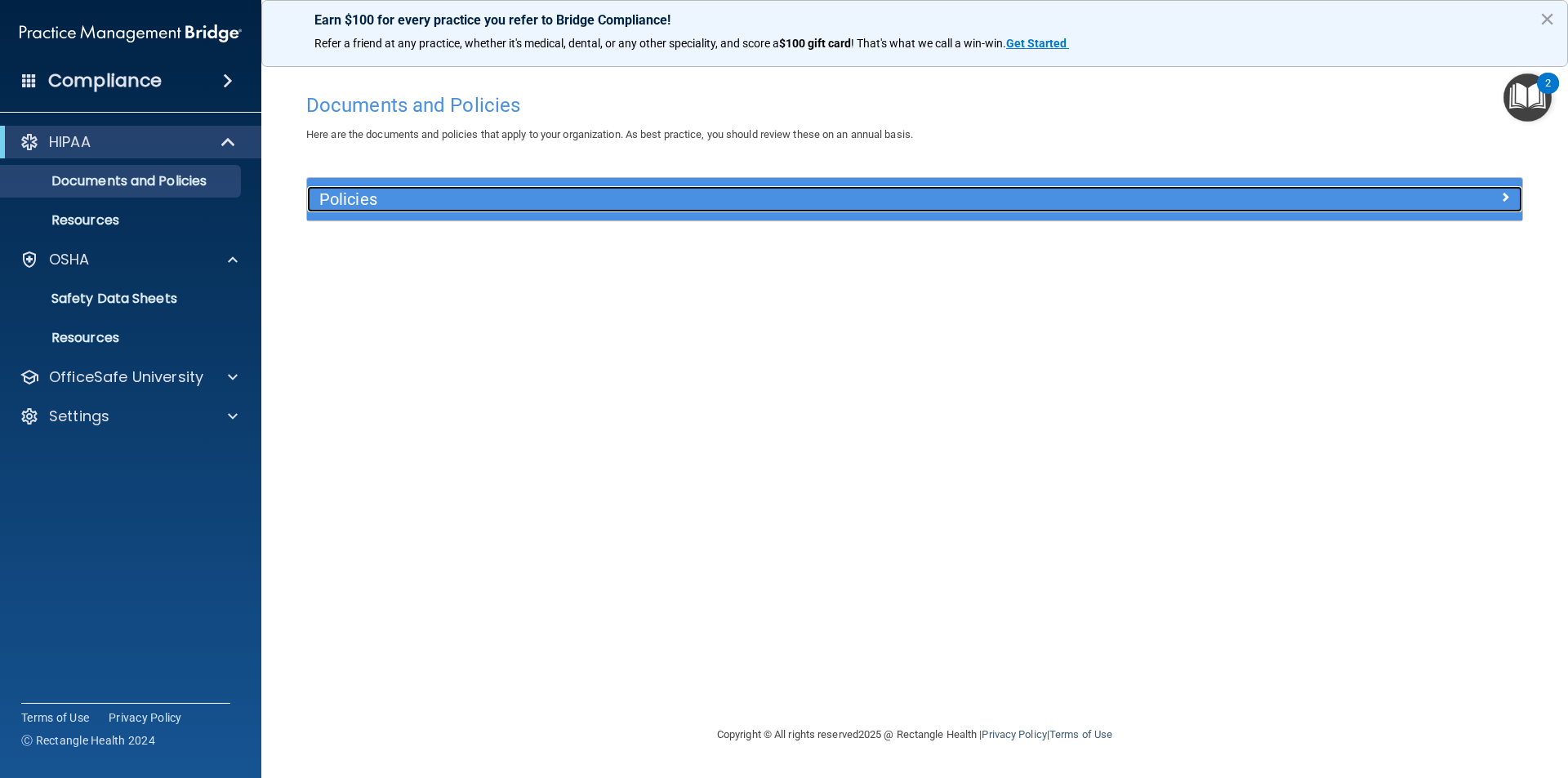
click at [446, 203] on h5 "Policies" at bounding box center [763, 199] width 887 height 18
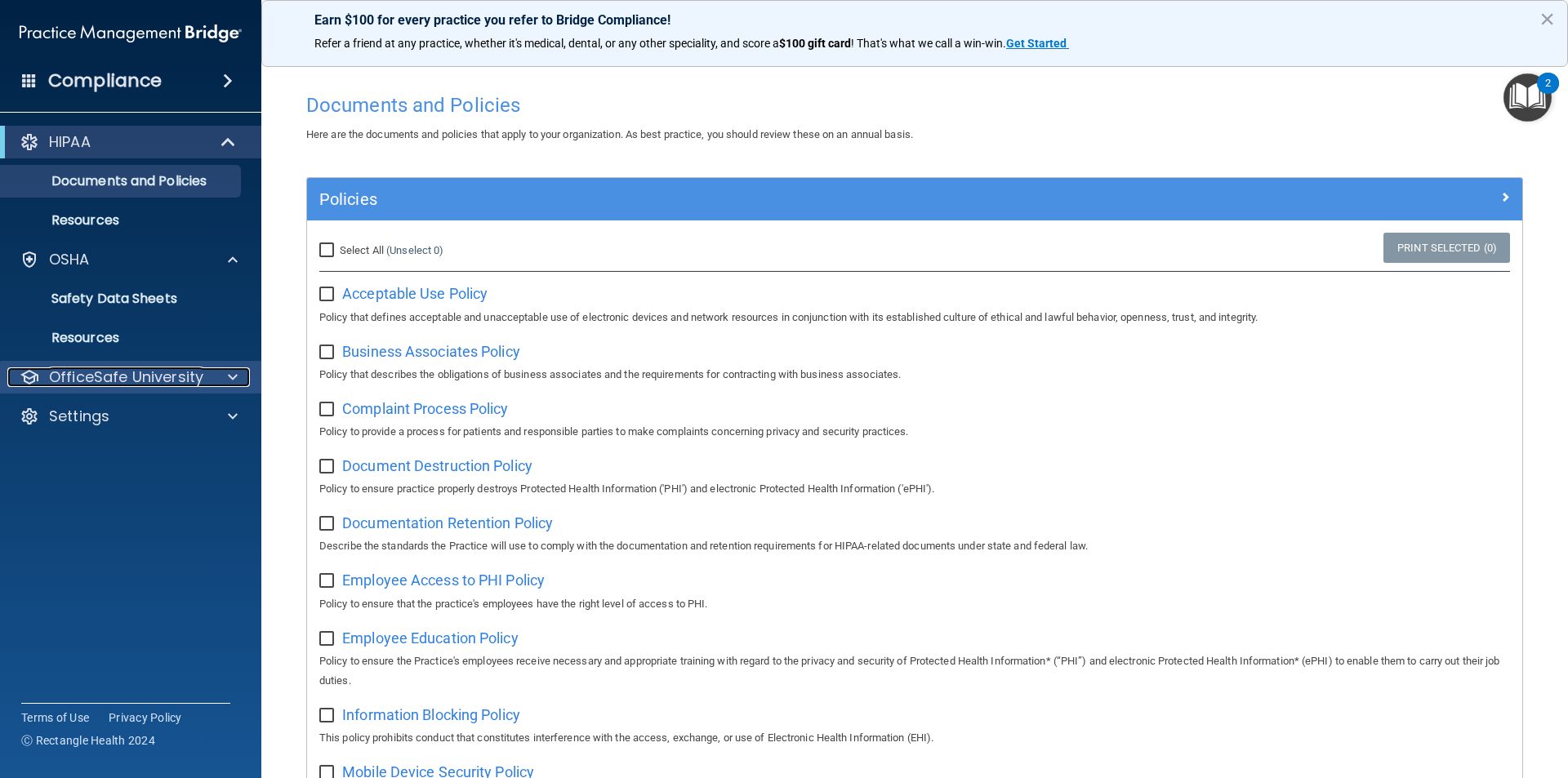
click at [156, 378] on p "OfficeSafe University" at bounding box center [126, 377] width 155 height 19
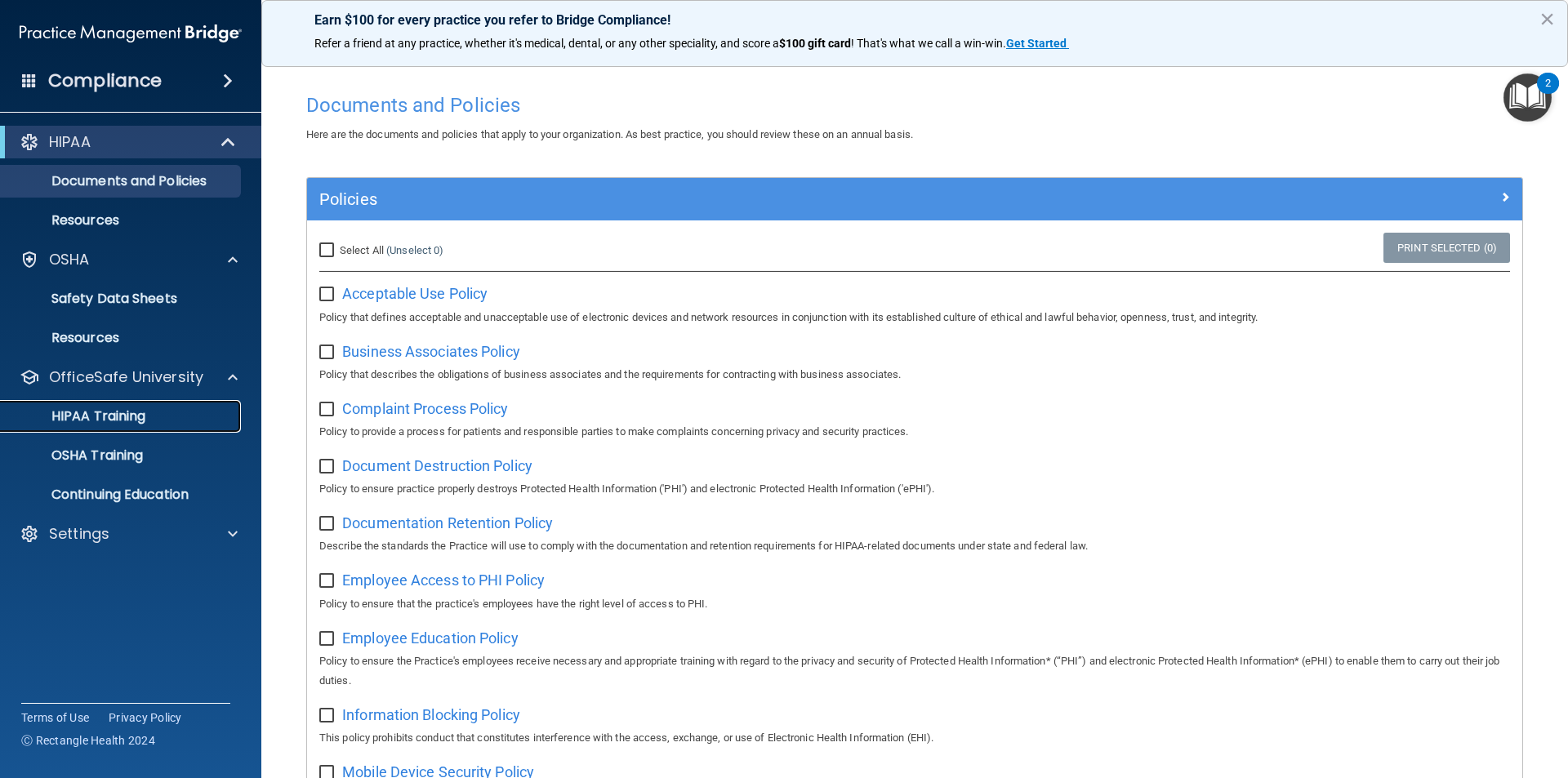
click at [141, 415] on p "HIPAA Training" at bounding box center [78, 417] width 134 height 16
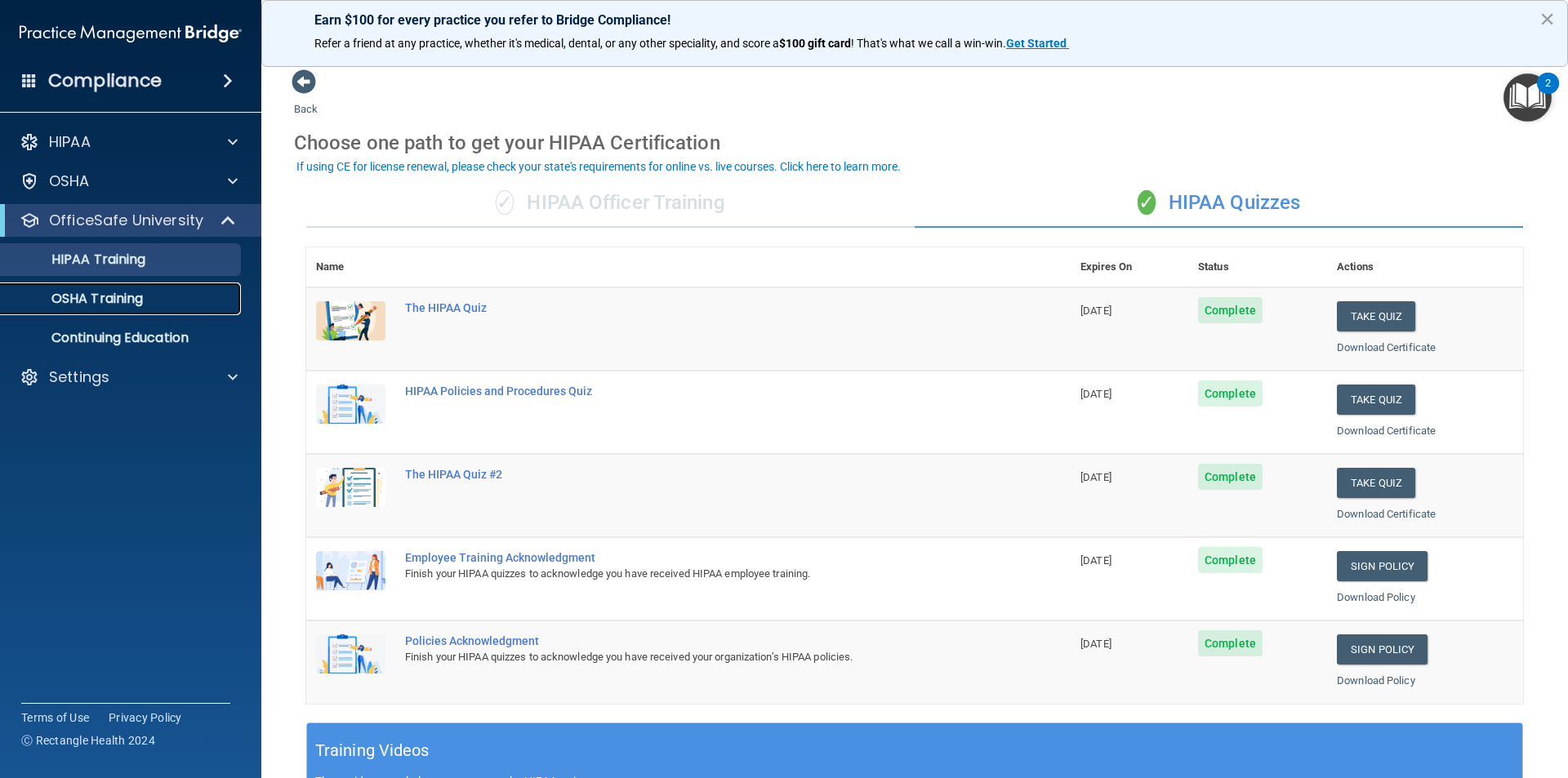
click at [152, 307] on link "OSHA Training" at bounding box center [112, 299] width 257 height 33
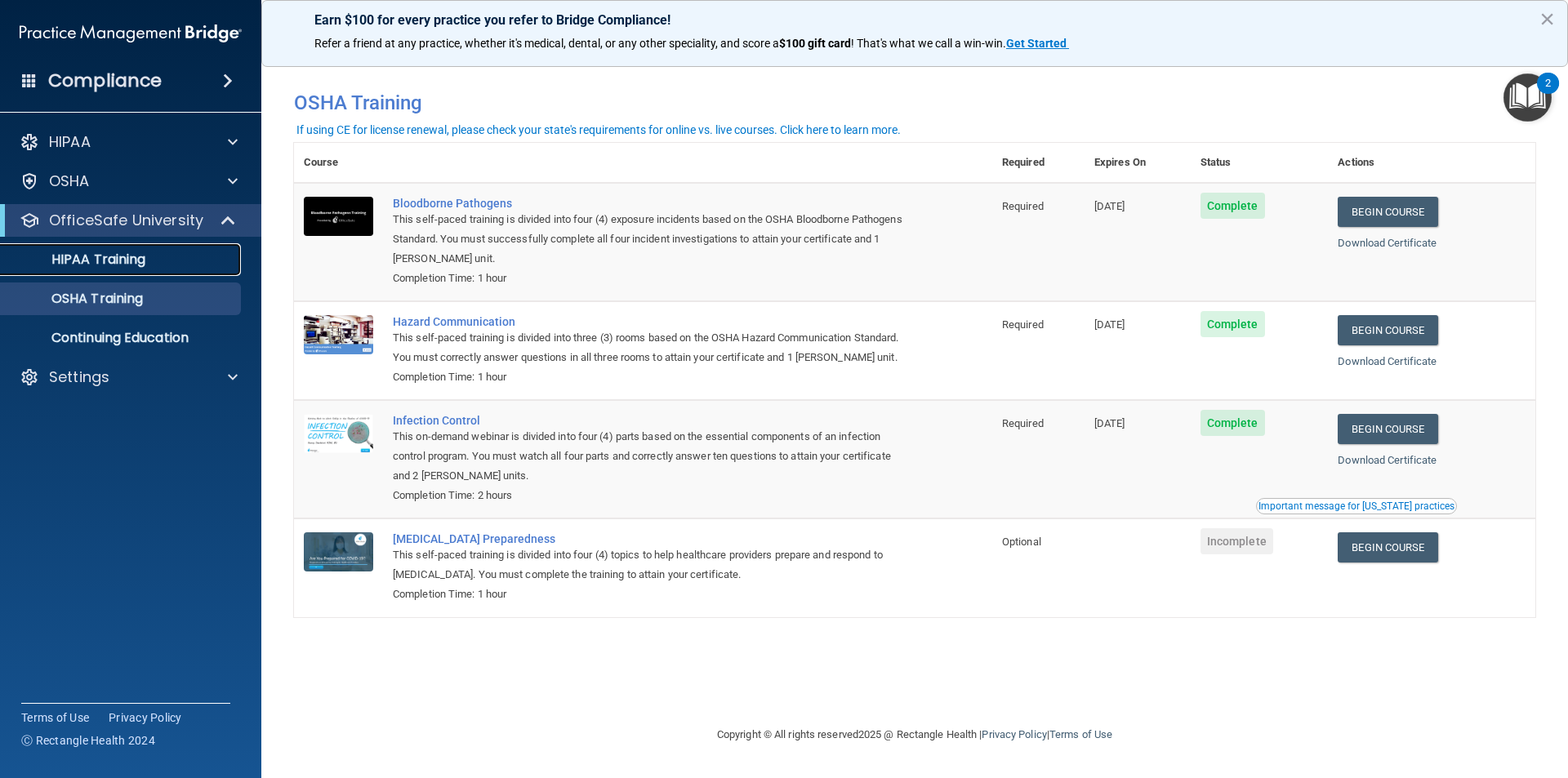
click at [142, 264] on p "HIPAA Training" at bounding box center [78, 260] width 134 height 16
